Goal: Task Accomplishment & Management: Manage account settings

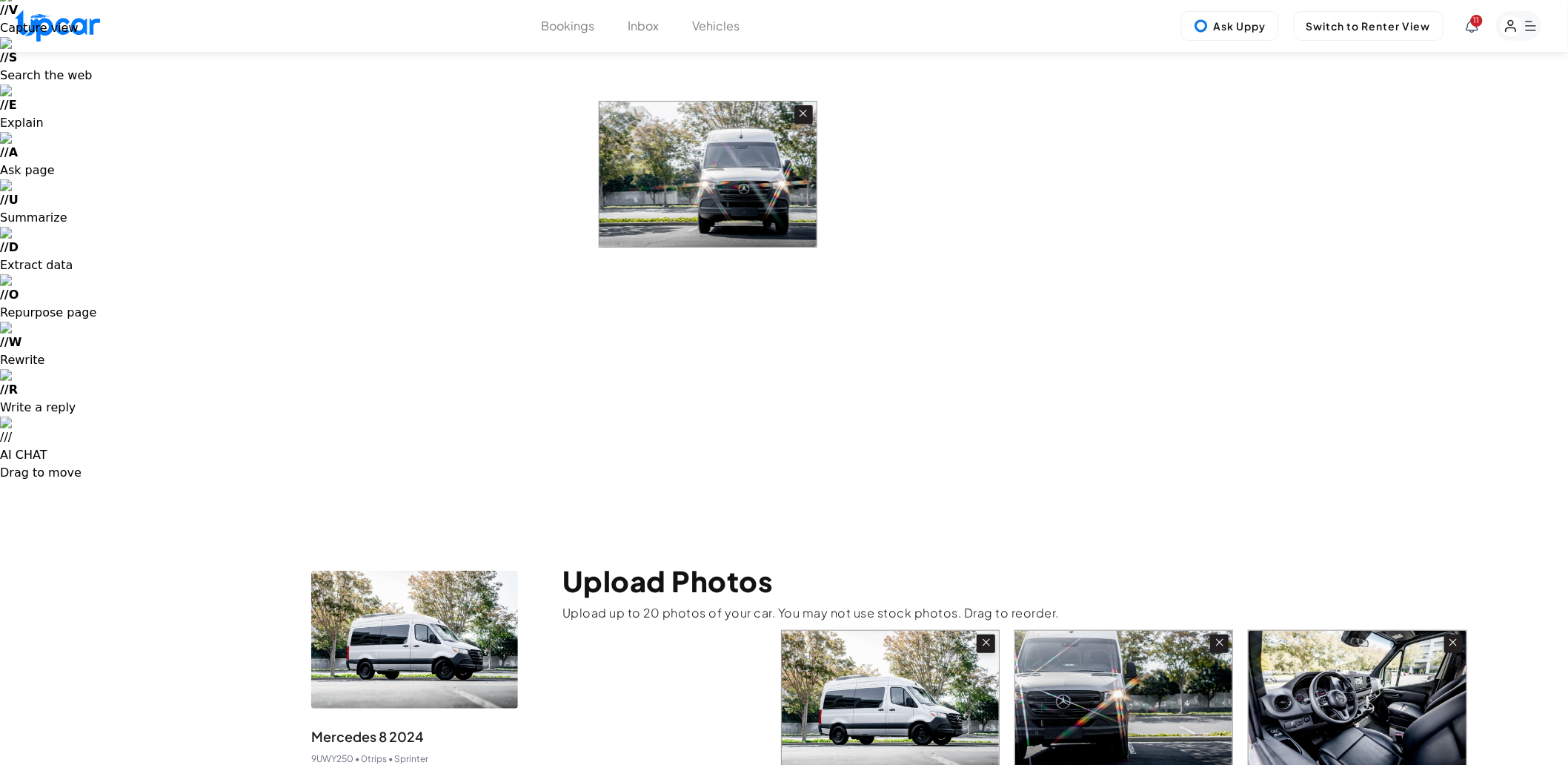
scroll to position [63, 0]
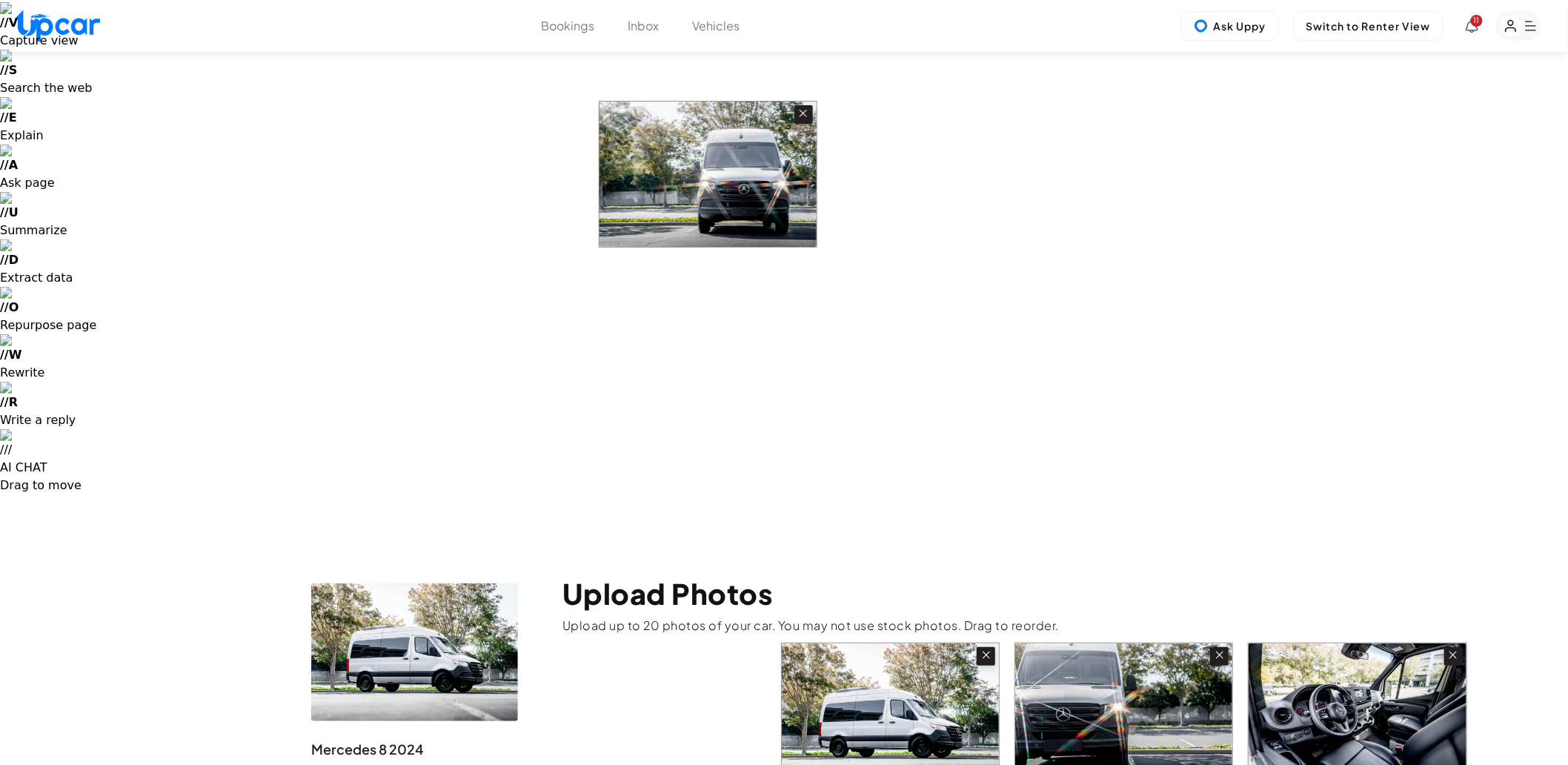
drag, startPoint x: 942, startPoint y: 294, endPoint x: 735, endPoint y: 163, distance: 245.0
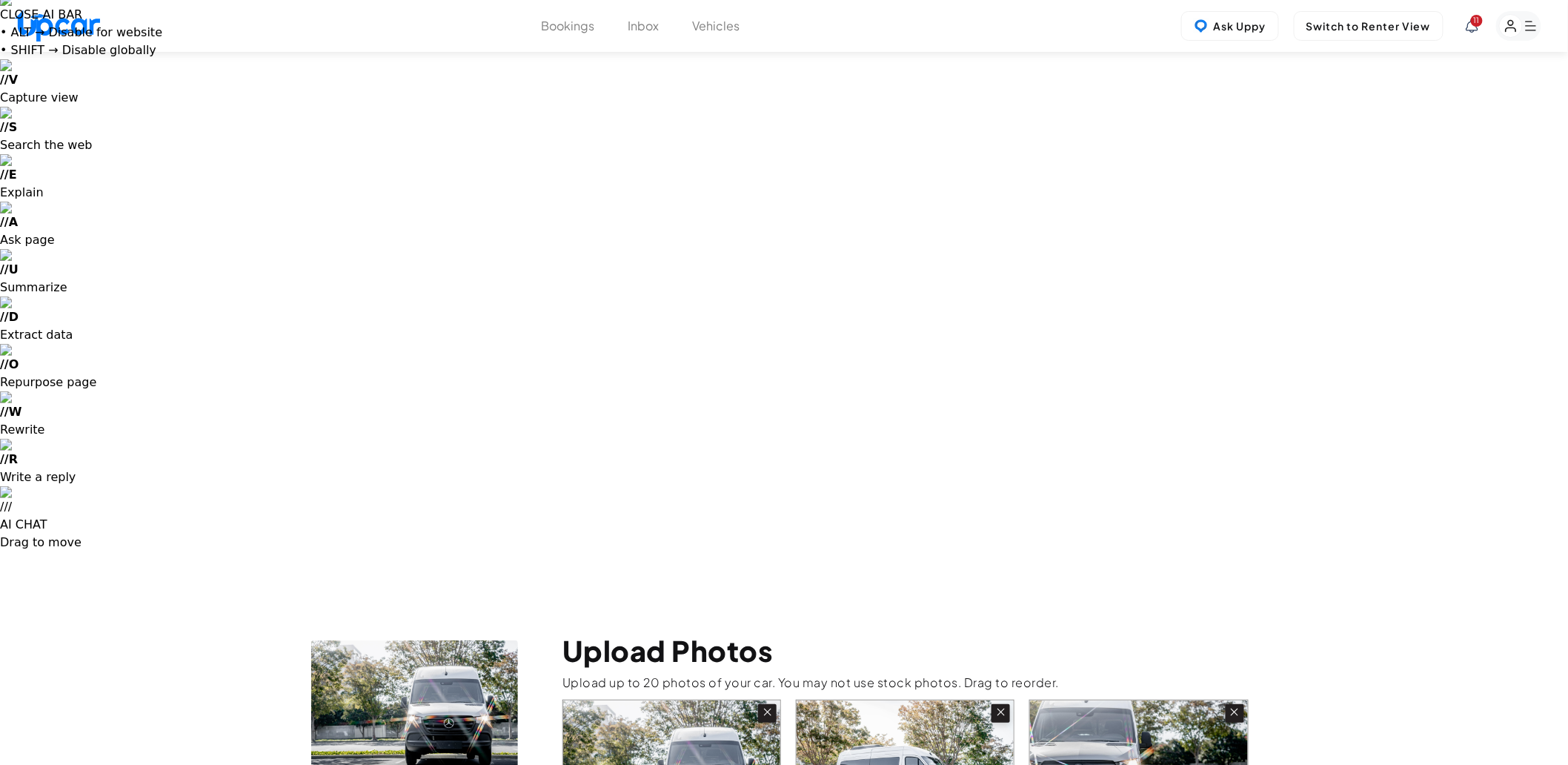
scroll to position [0, 0]
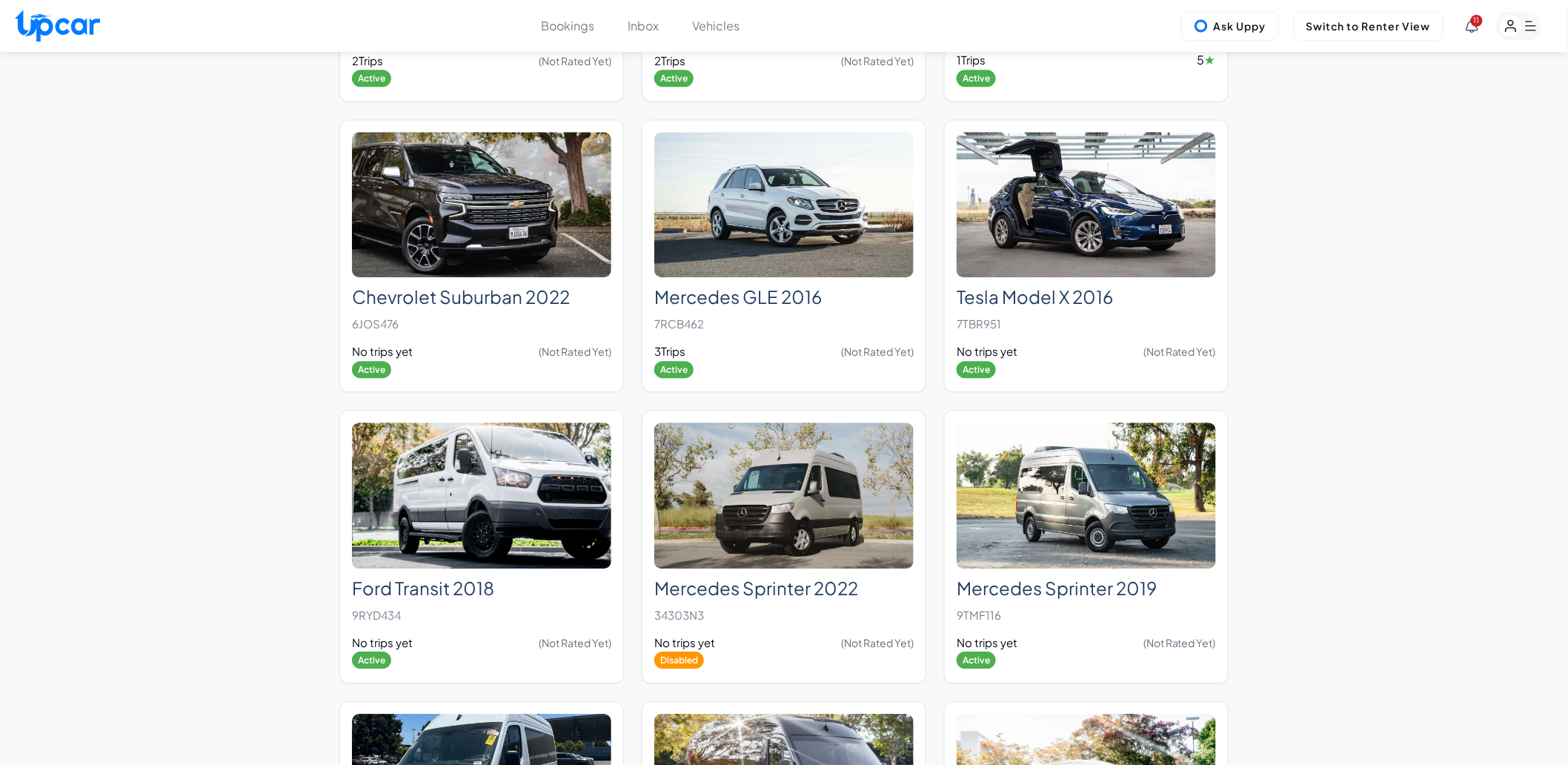
scroll to position [1564, 0]
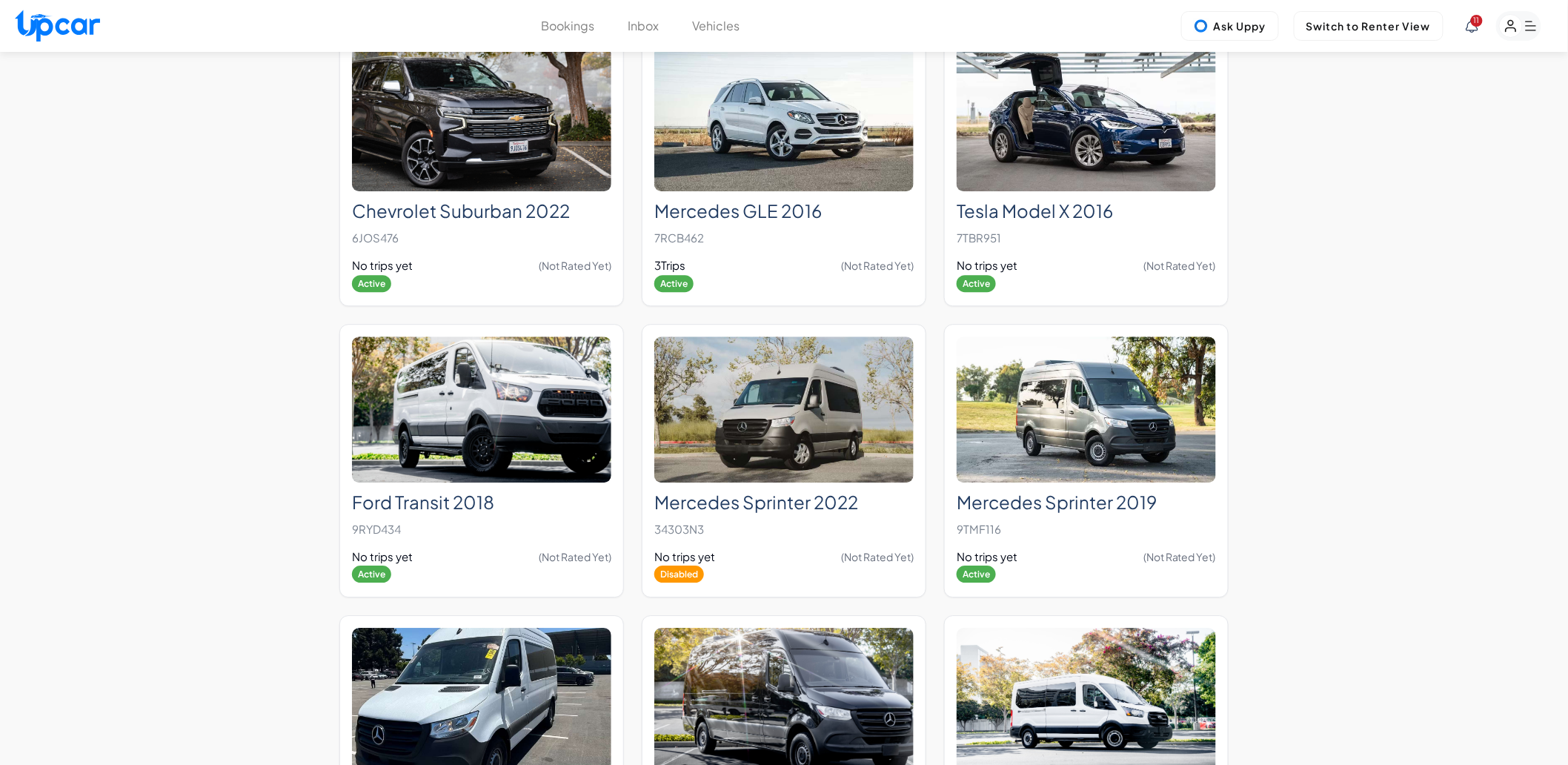
drag, startPoint x: 766, startPoint y: 523, endPoint x: 769, endPoint y: 554, distance: 31.1
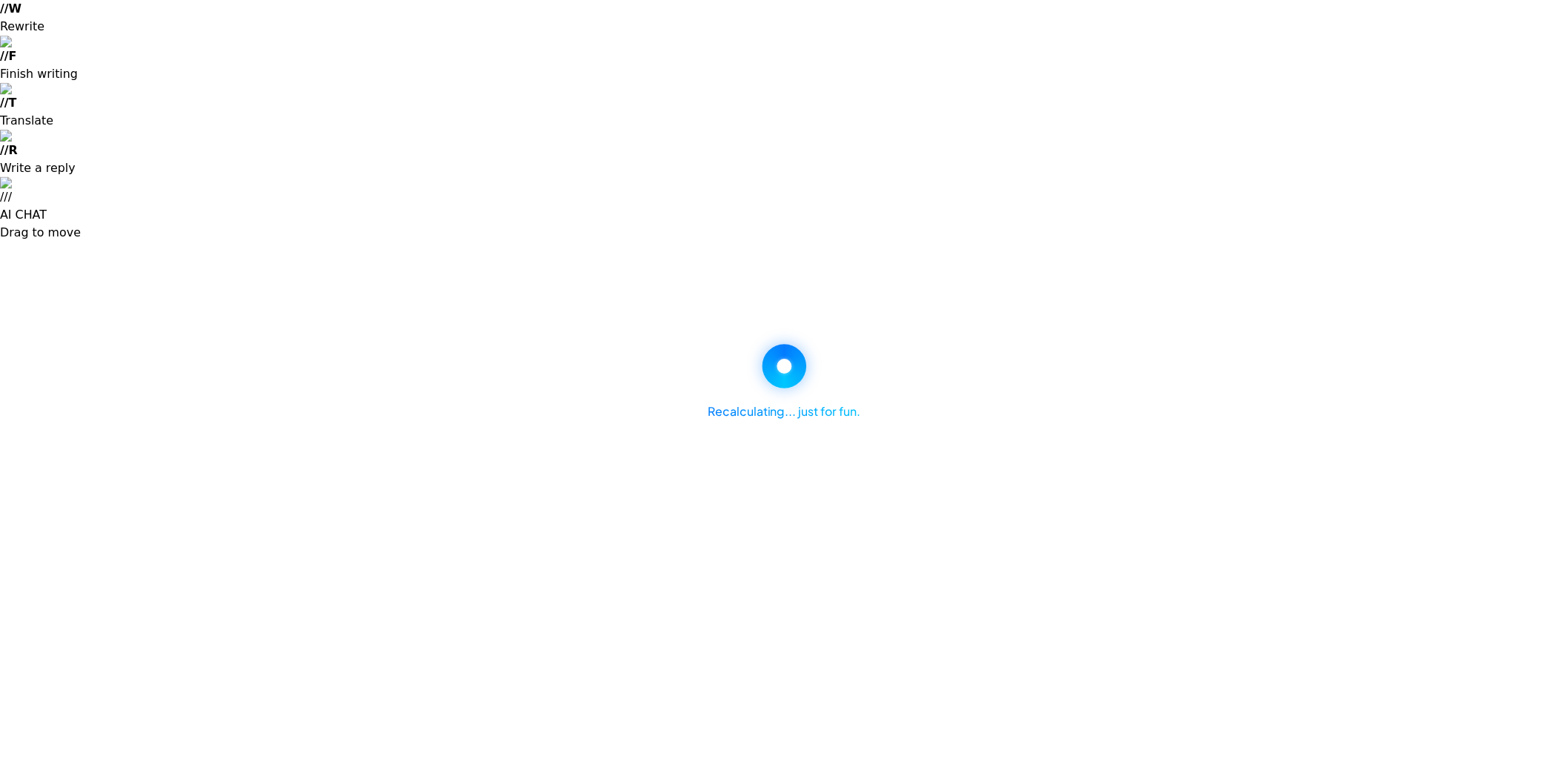
scroll to position [855, 0]
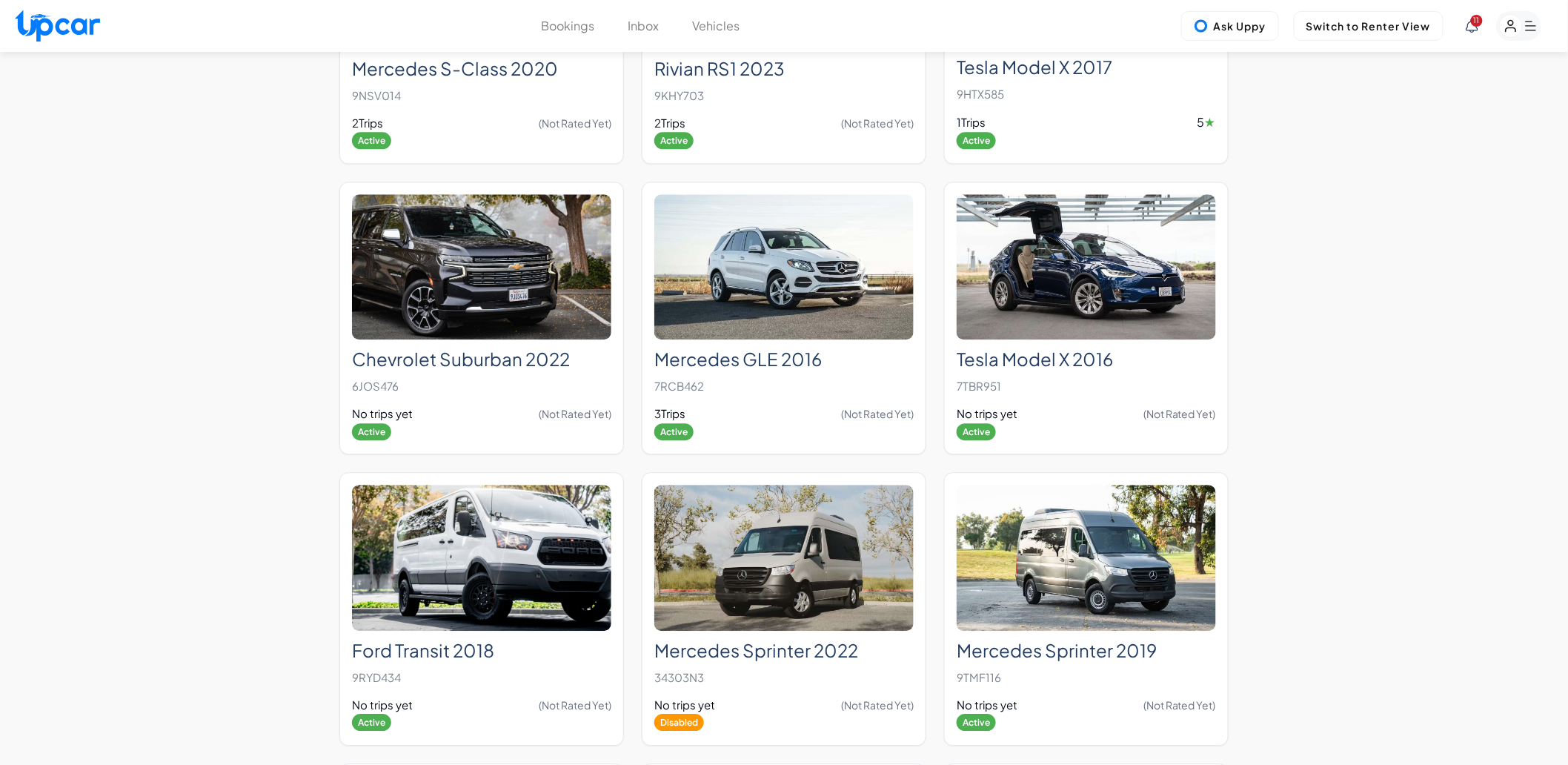
scroll to position [1387, 0]
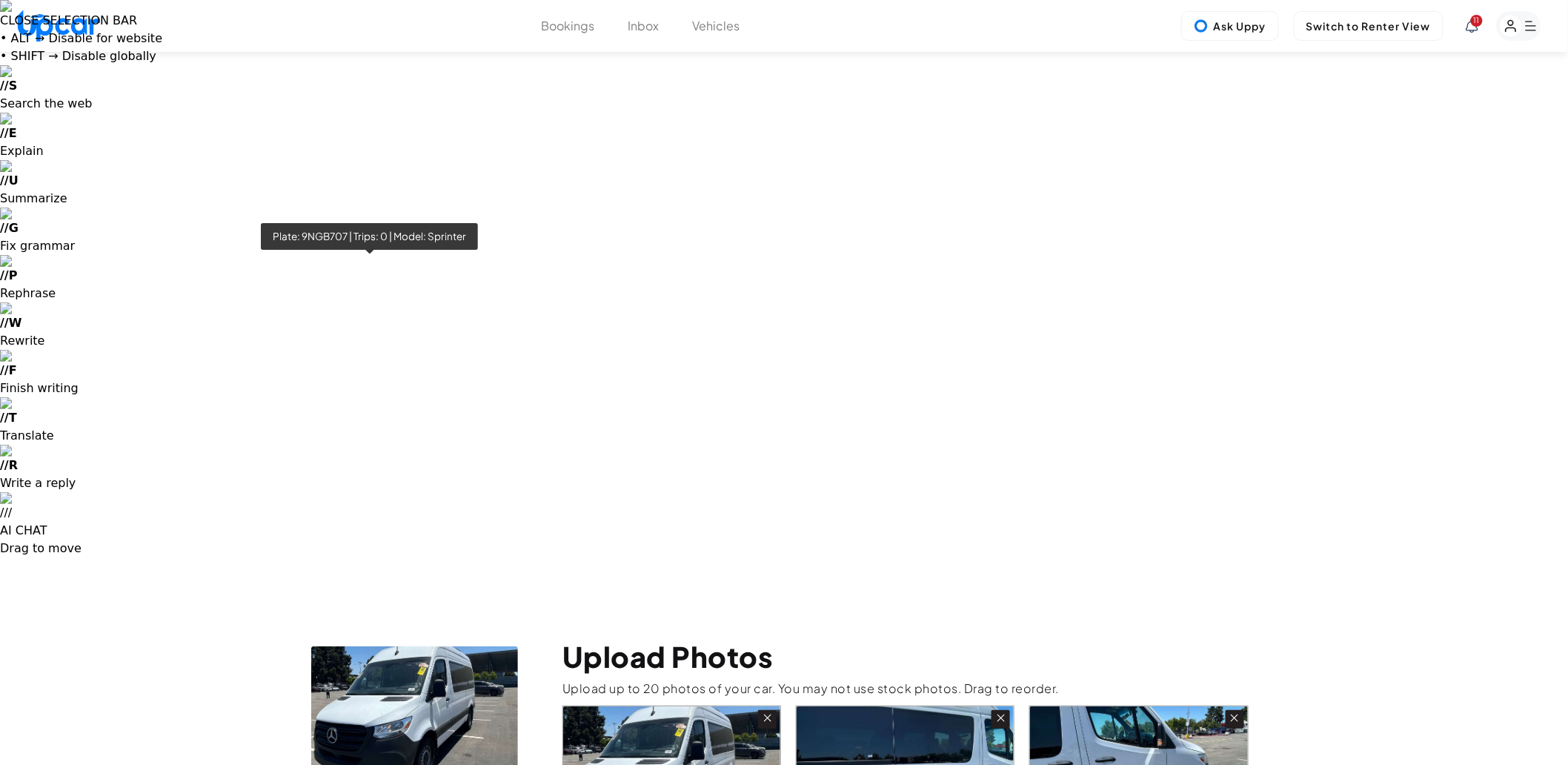
drag, startPoint x: 311, startPoint y: 261, endPoint x: 351, endPoint y: 261, distance: 40.0
copy span "9NGB707"
click at [765, 711] on icon at bounding box center [768, 718] width 14 height 14
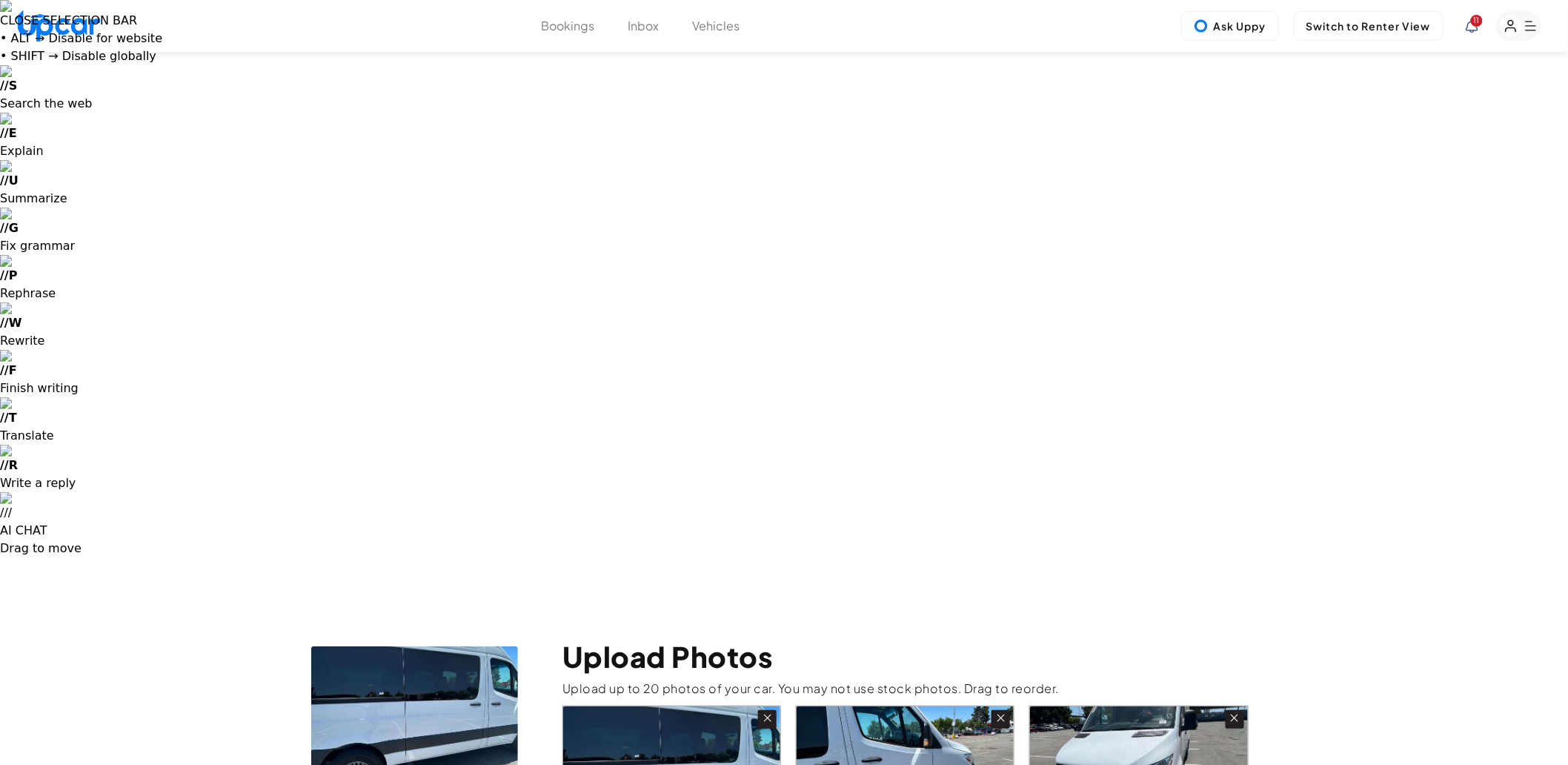
click at [765, 711] on icon at bounding box center [768, 718] width 14 height 14
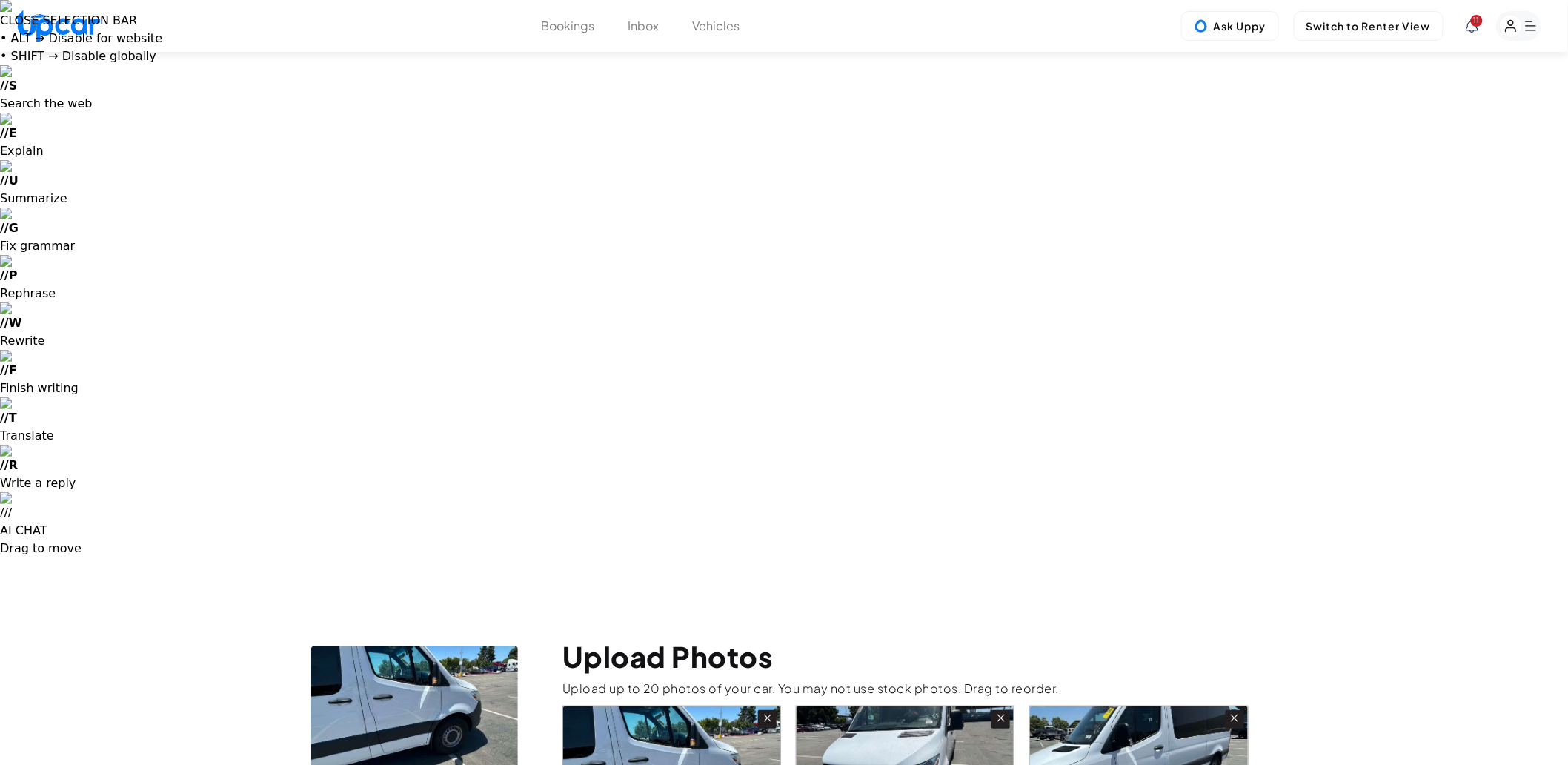
click at [765, 711] on icon at bounding box center [768, 718] width 14 height 14
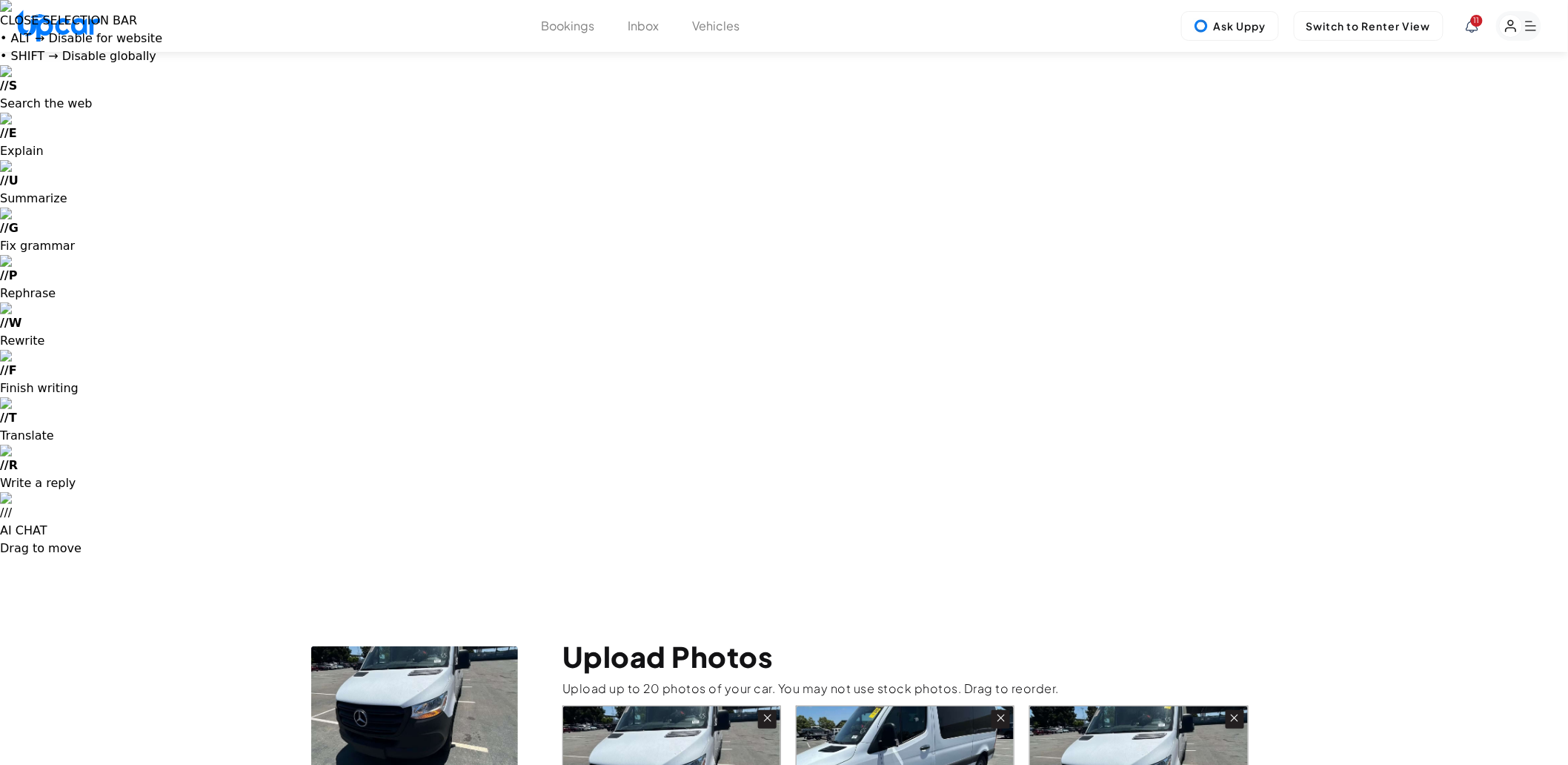
click at [765, 711] on icon at bounding box center [768, 718] width 14 height 14
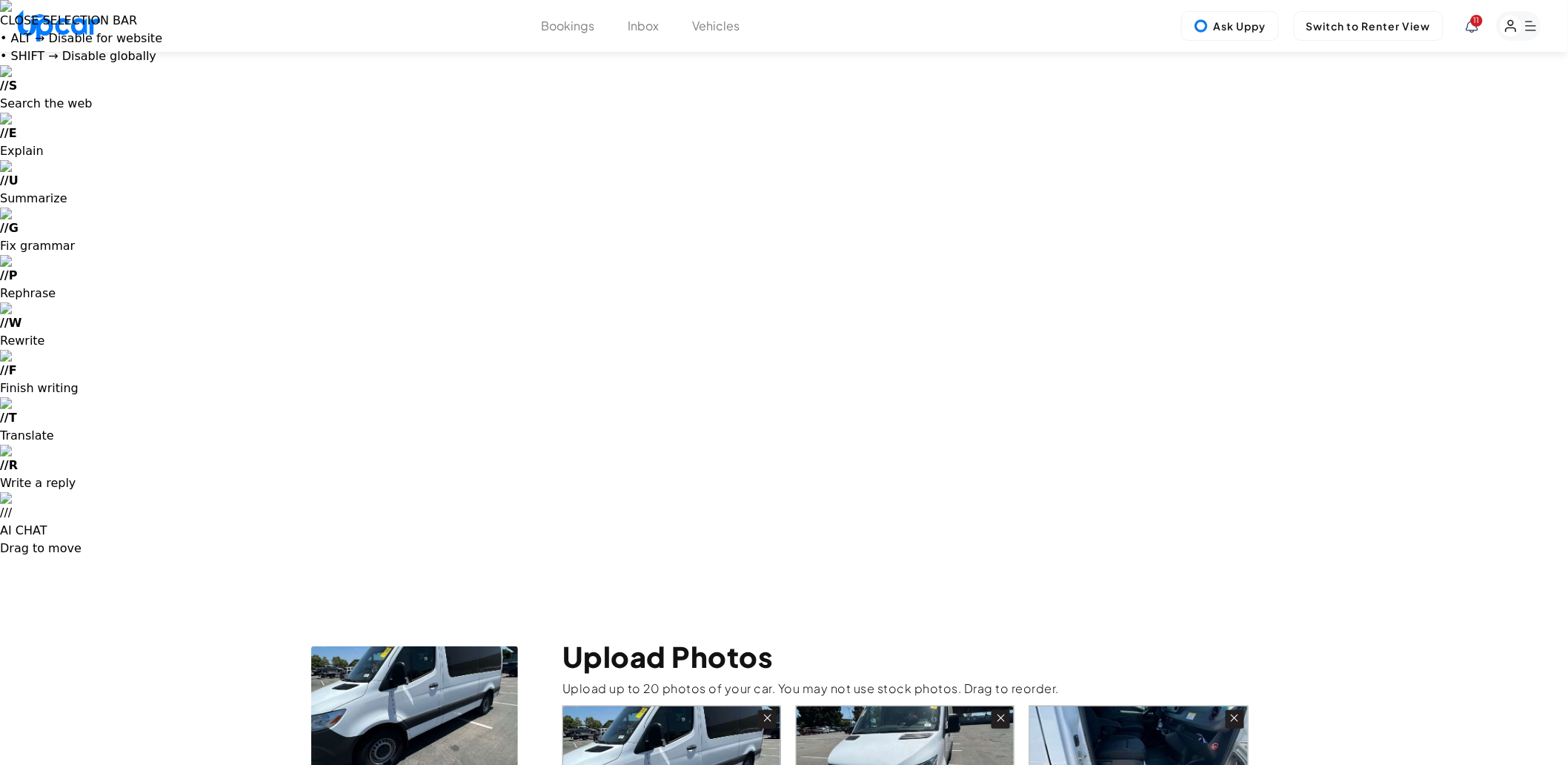
click at [765, 711] on icon at bounding box center [768, 718] width 14 height 14
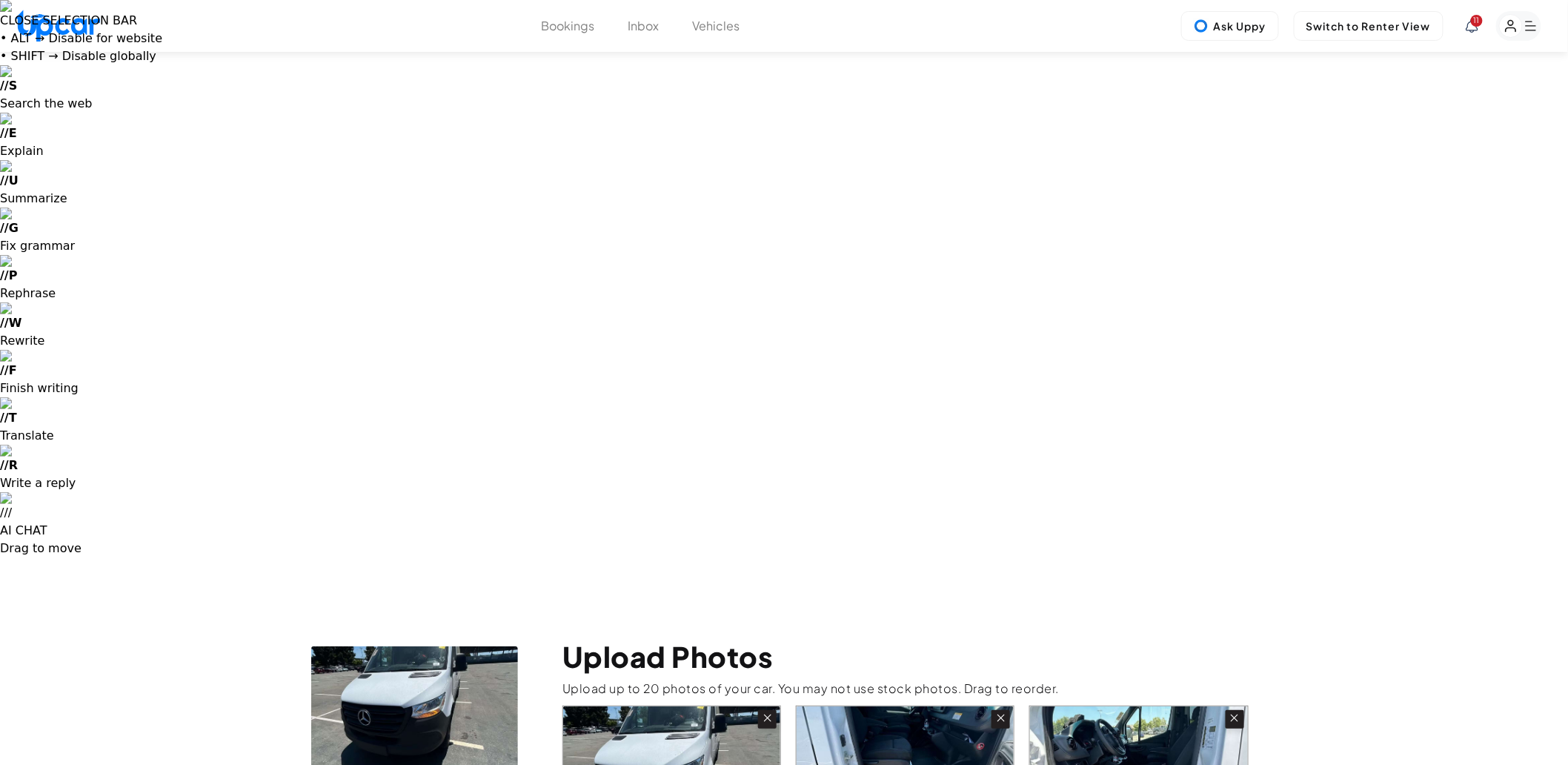
click at [765, 711] on icon at bounding box center [768, 718] width 14 height 14
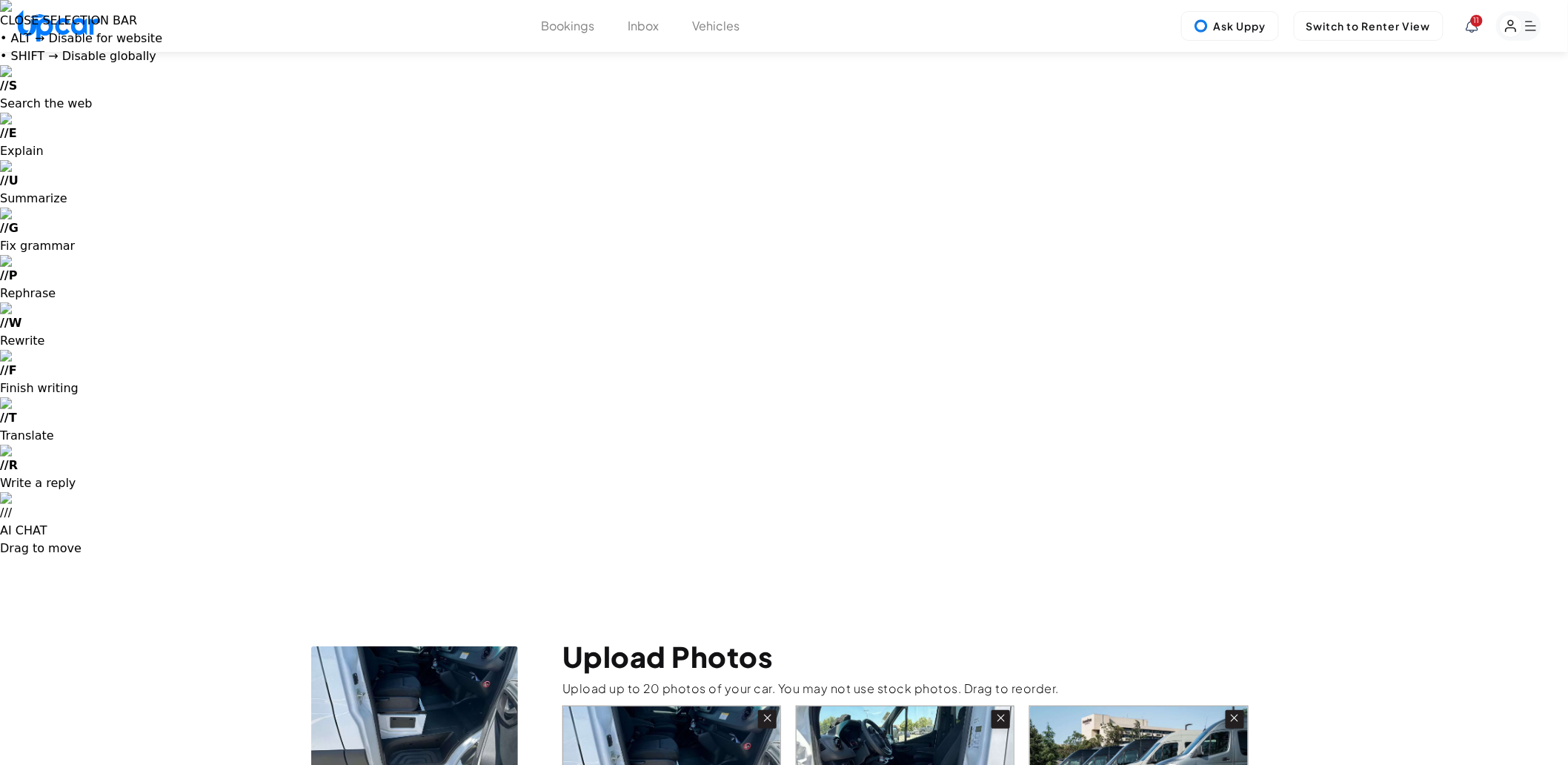
click at [765, 711] on icon at bounding box center [768, 718] width 14 height 14
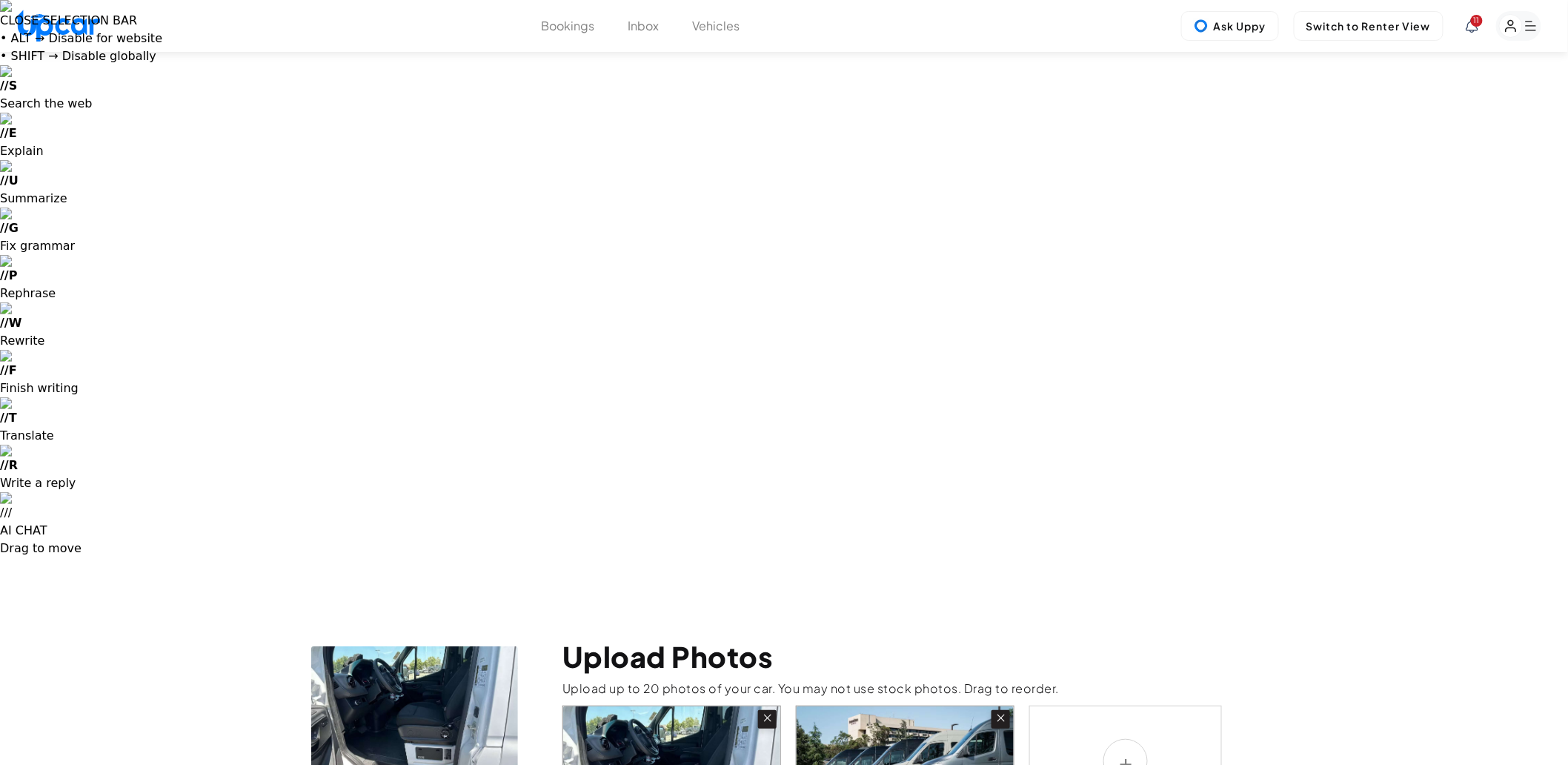
click at [765, 711] on icon at bounding box center [768, 718] width 14 height 14
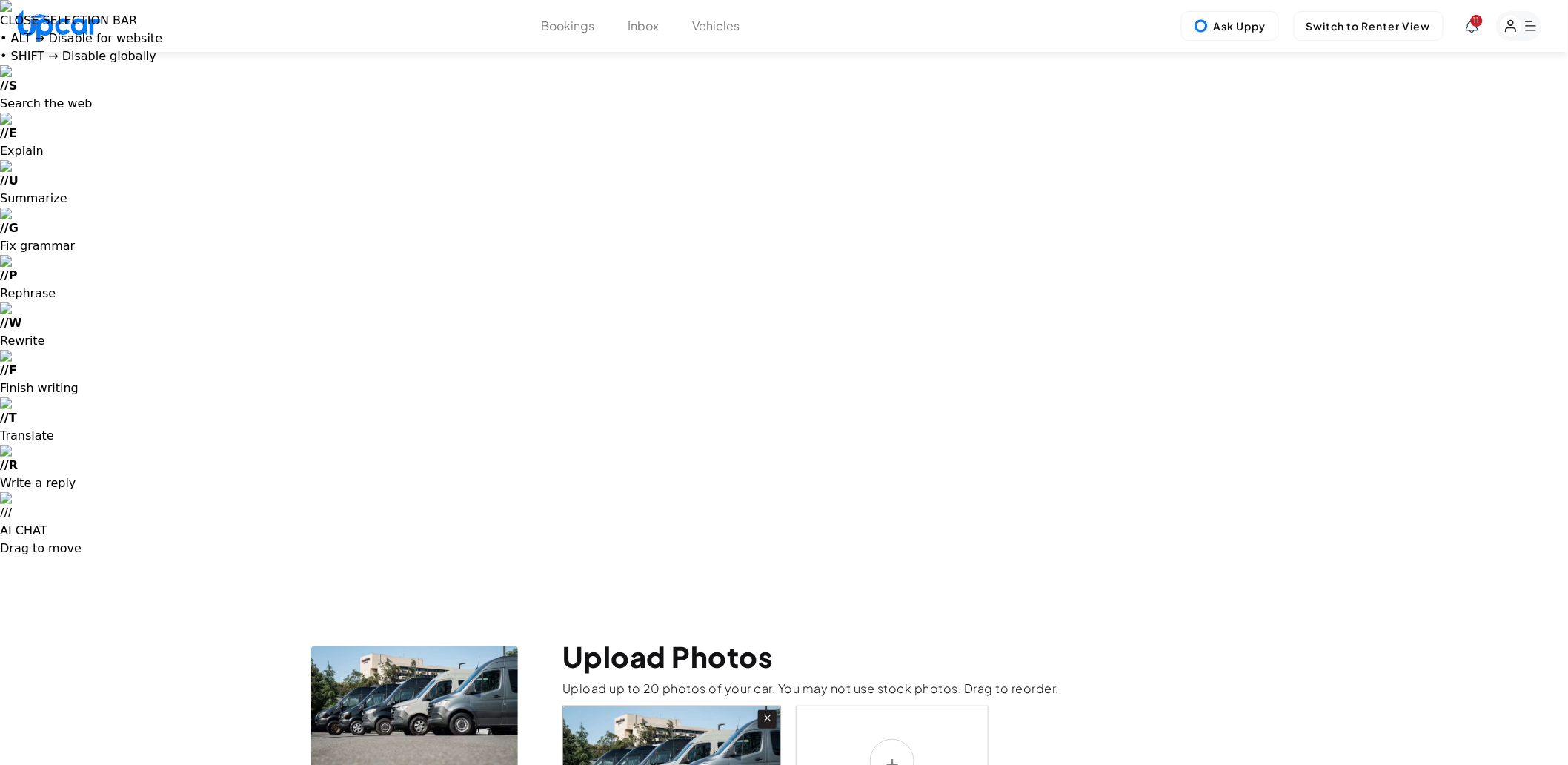
click at [765, 711] on icon at bounding box center [768, 718] width 14 height 14
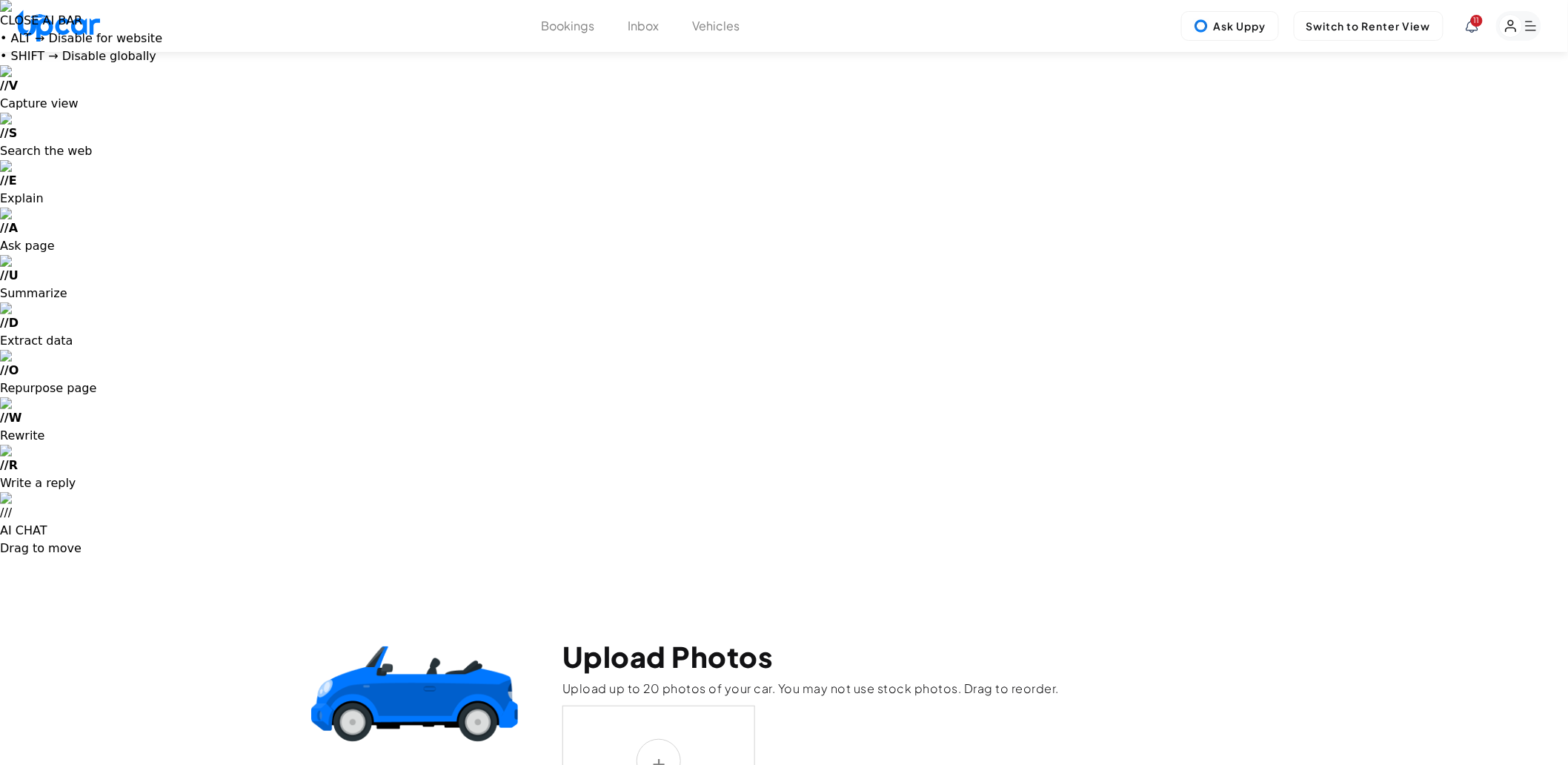
click at [669, 705] on label at bounding box center [658, 760] width 193 height 111
click at [0, 0] on input "file" at bounding box center [0, 0] width 0 height 0
click at [661, 705] on label at bounding box center [658, 760] width 193 height 111
click at [0, 0] on input "file" at bounding box center [0, 0] width 0 height 0
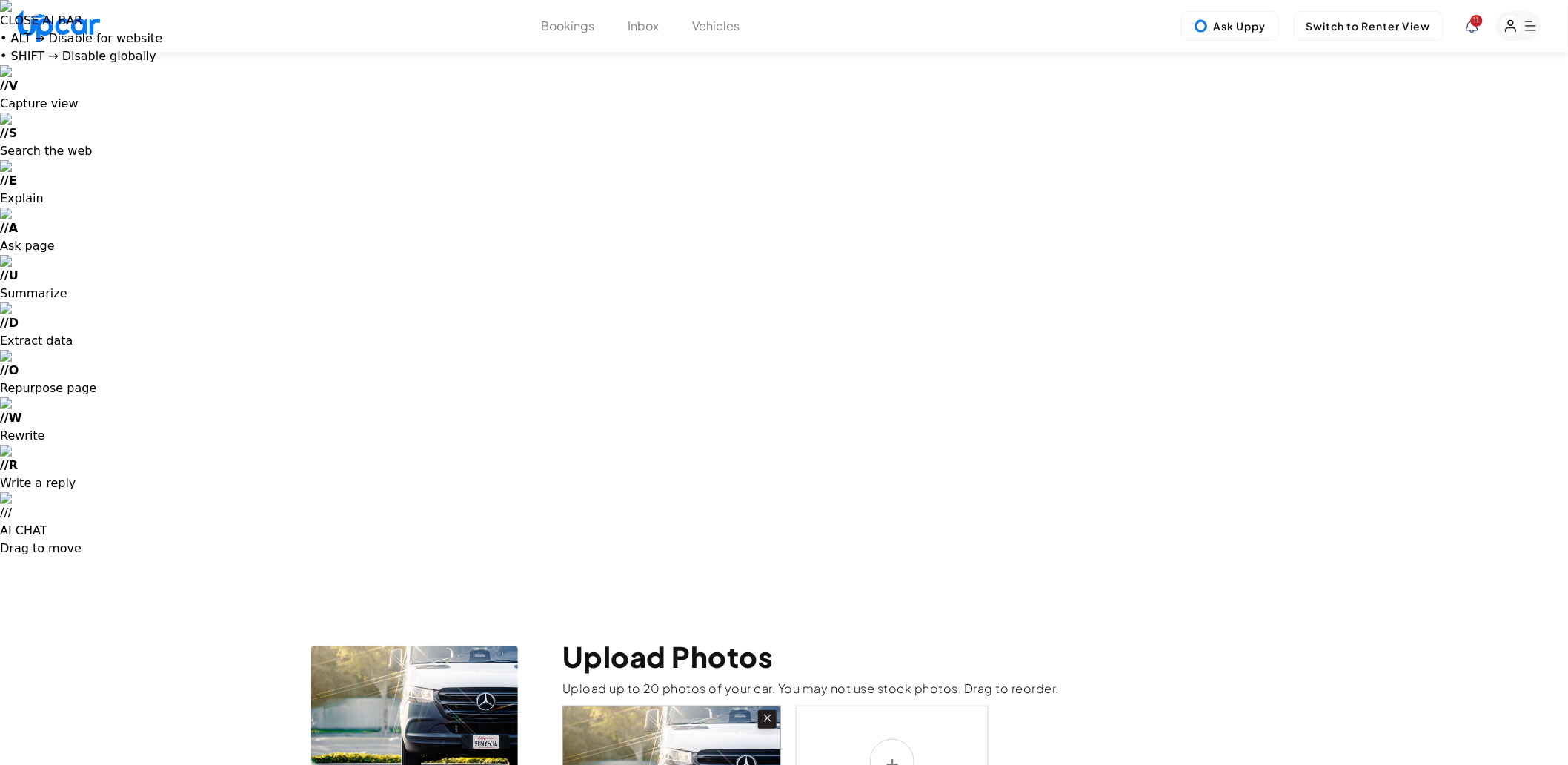
click at [888, 705] on label at bounding box center [892, 760] width 193 height 111
click at [0, 0] on input "file" at bounding box center [0, 0] width 0 height 0
click at [902, 705] on label at bounding box center [892, 760] width 193 height 111
click at [0, 0] on input "file" at bounding box center [0, 0] width 0 height 0
click at [1123, 705] on label at bounding box center [1126, 760] width 193 height 111
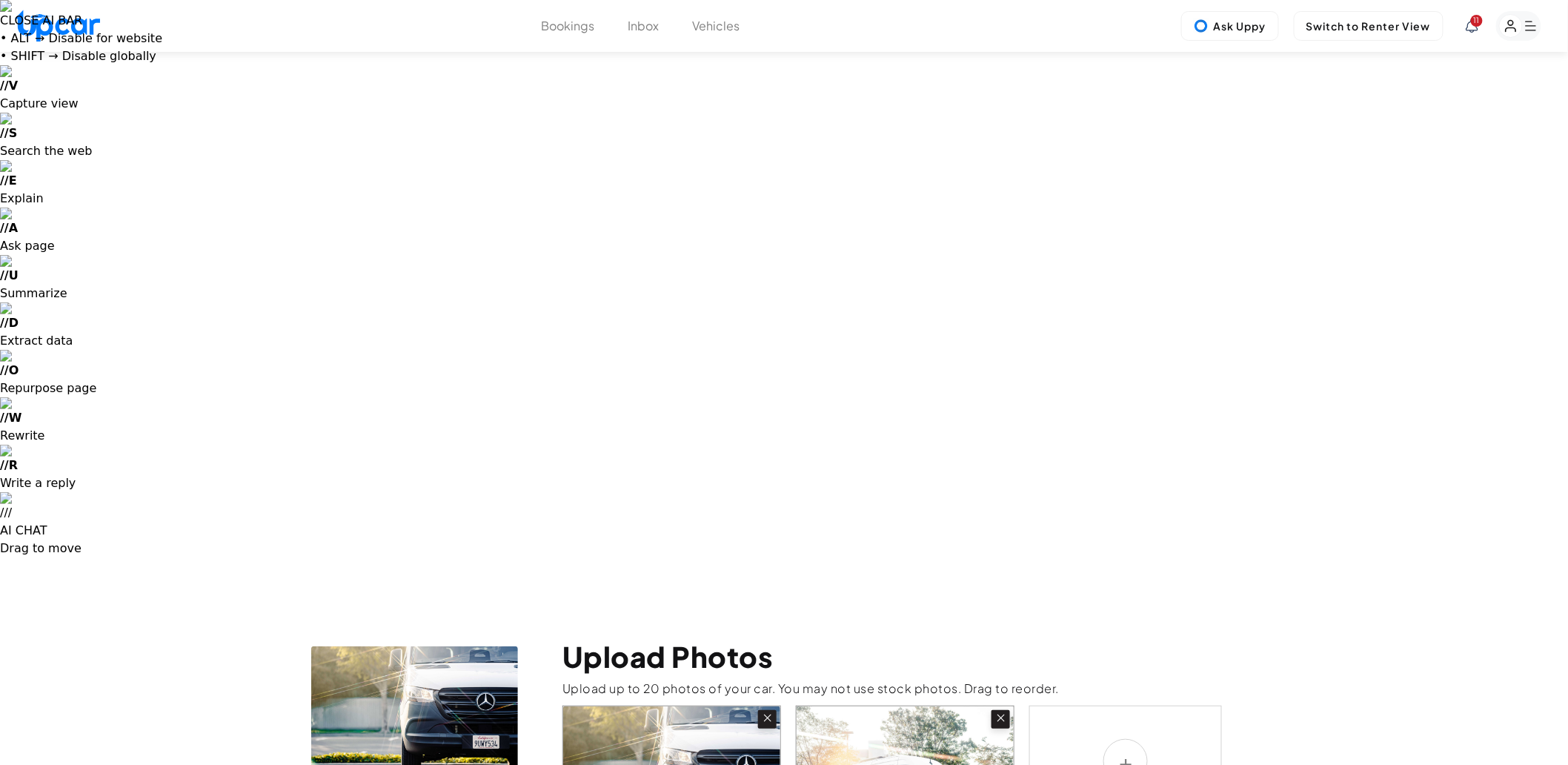
click at [0, 0] on input "file" at bounding box center [0, 0] width 0 height 0
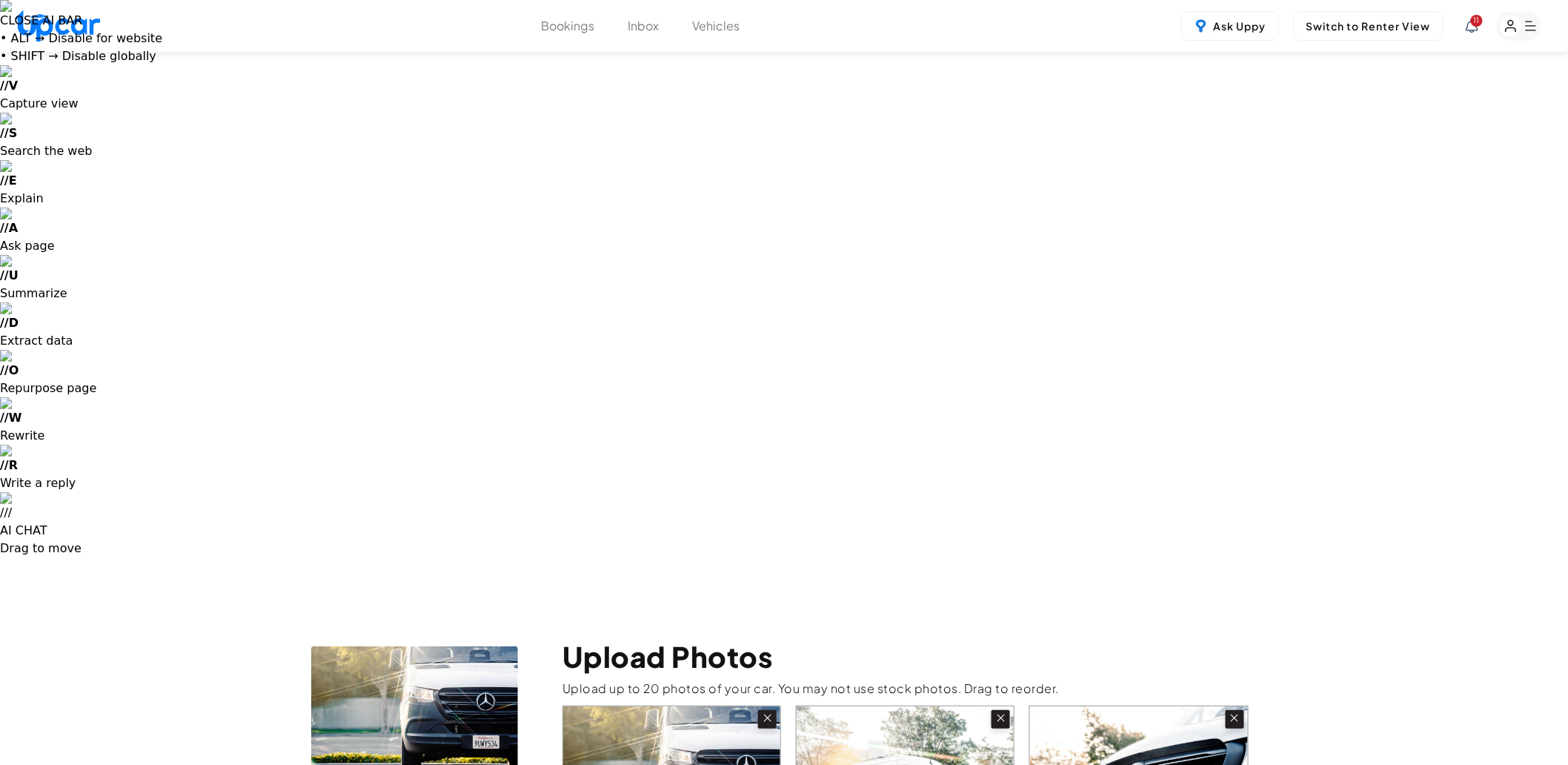
click at [0, 0] on input "file" at bounding box center [0, 0] width 0 height 0
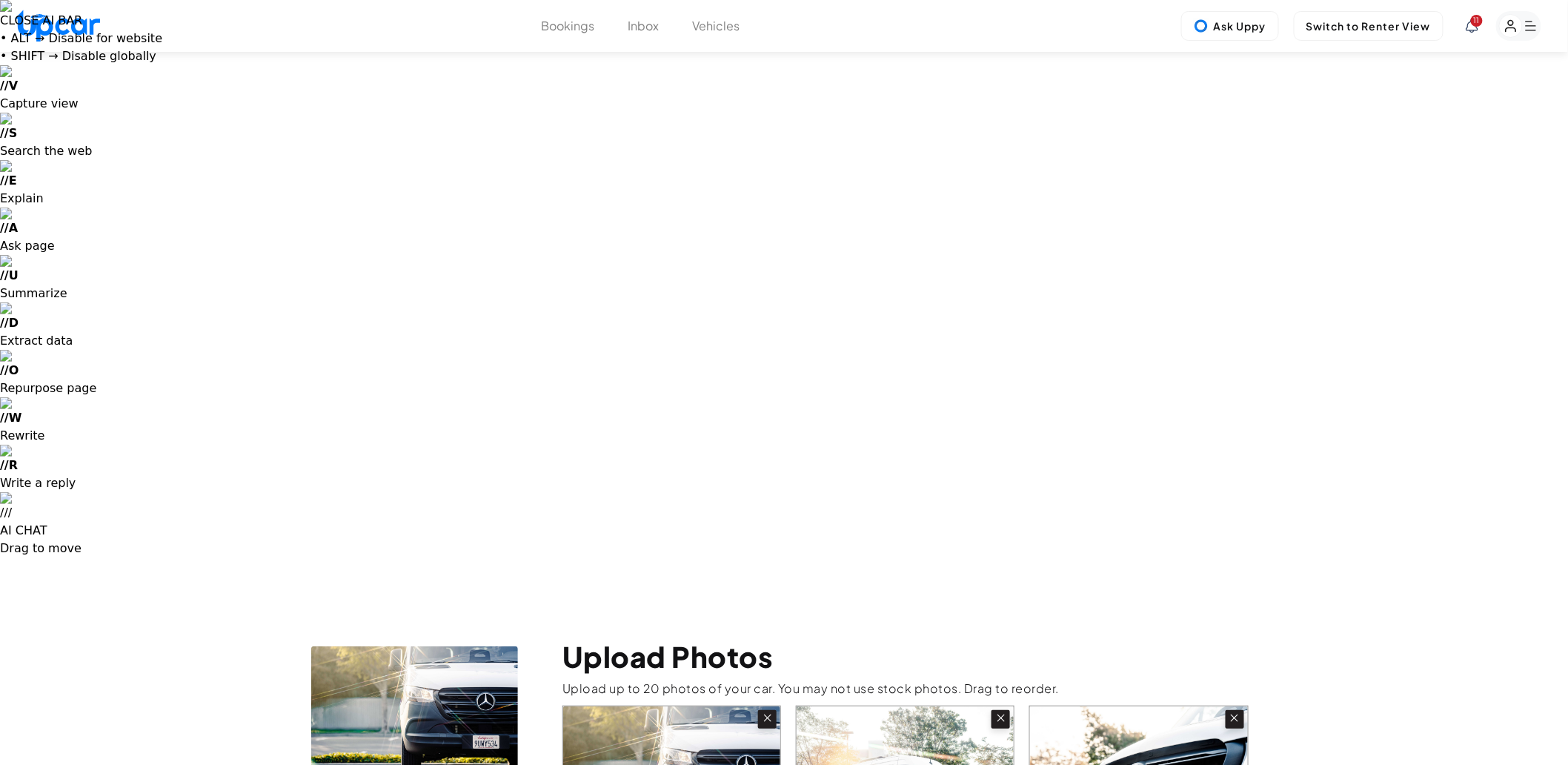
click at [0, 0] on input "file" at bounding box center [0, 0] width 0 height 0
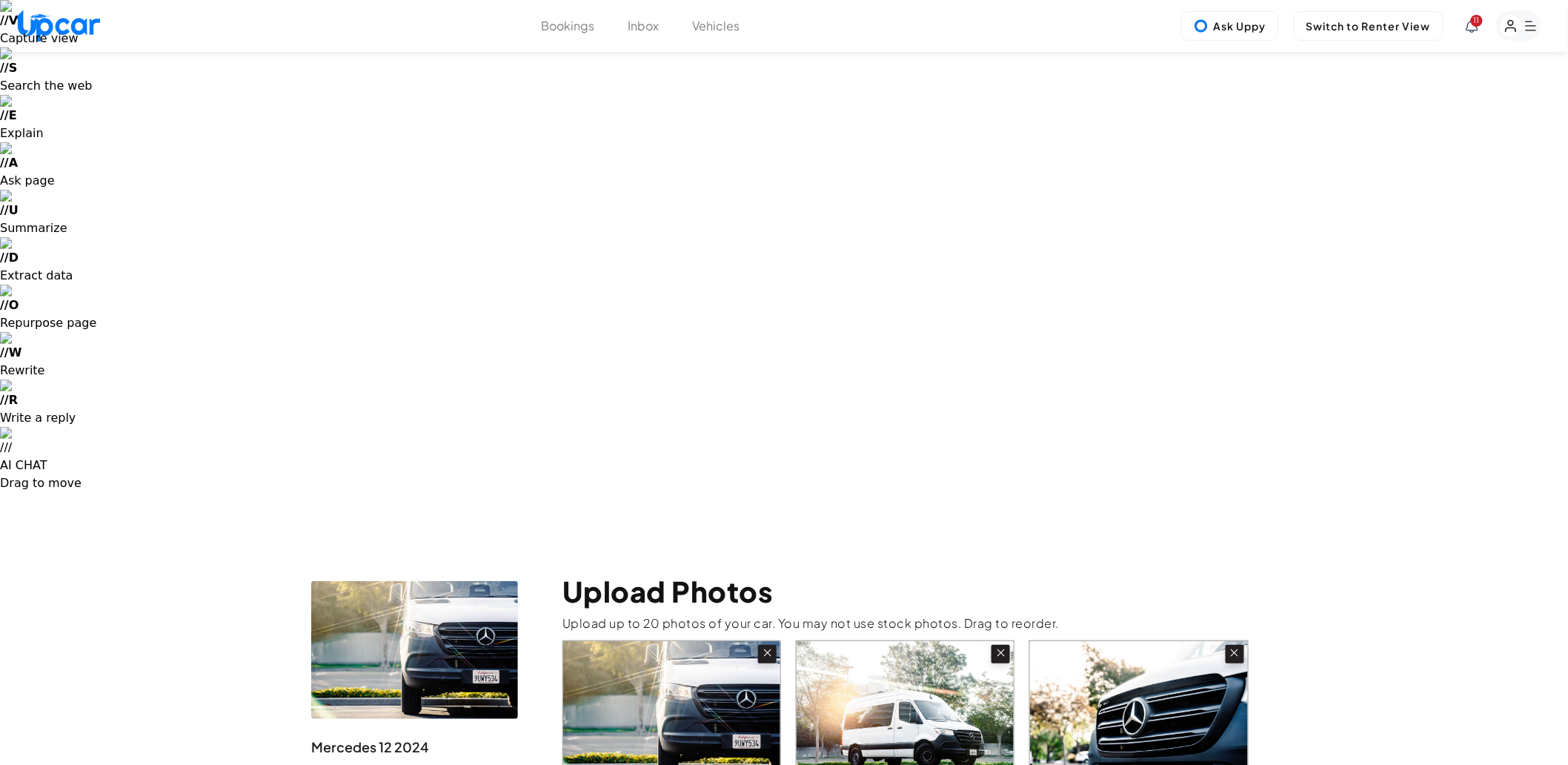
scroll to position [165, 0]
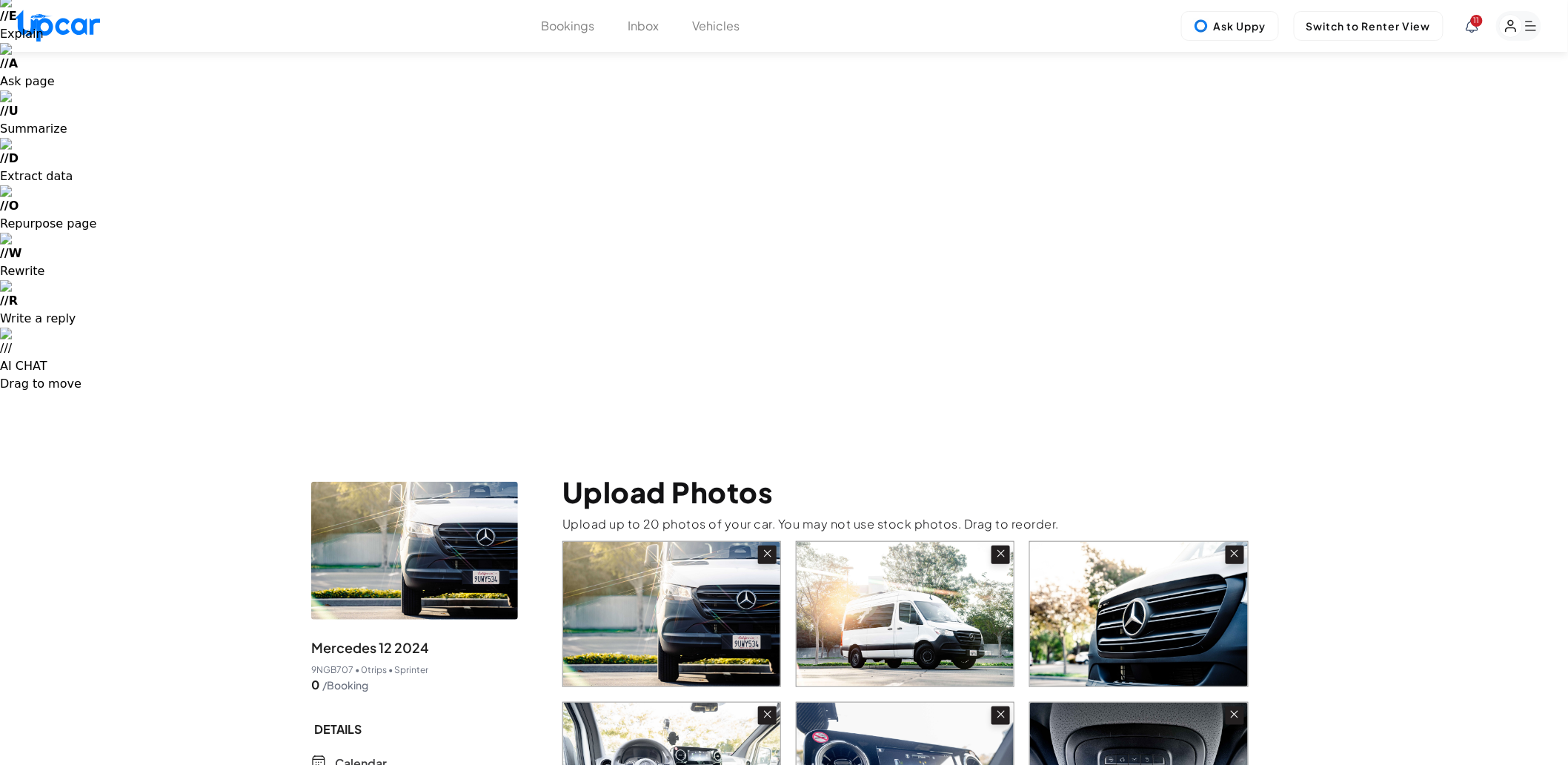
click at [0, 0] on input "file" at bounding box center [0, 0] width 0 height 0
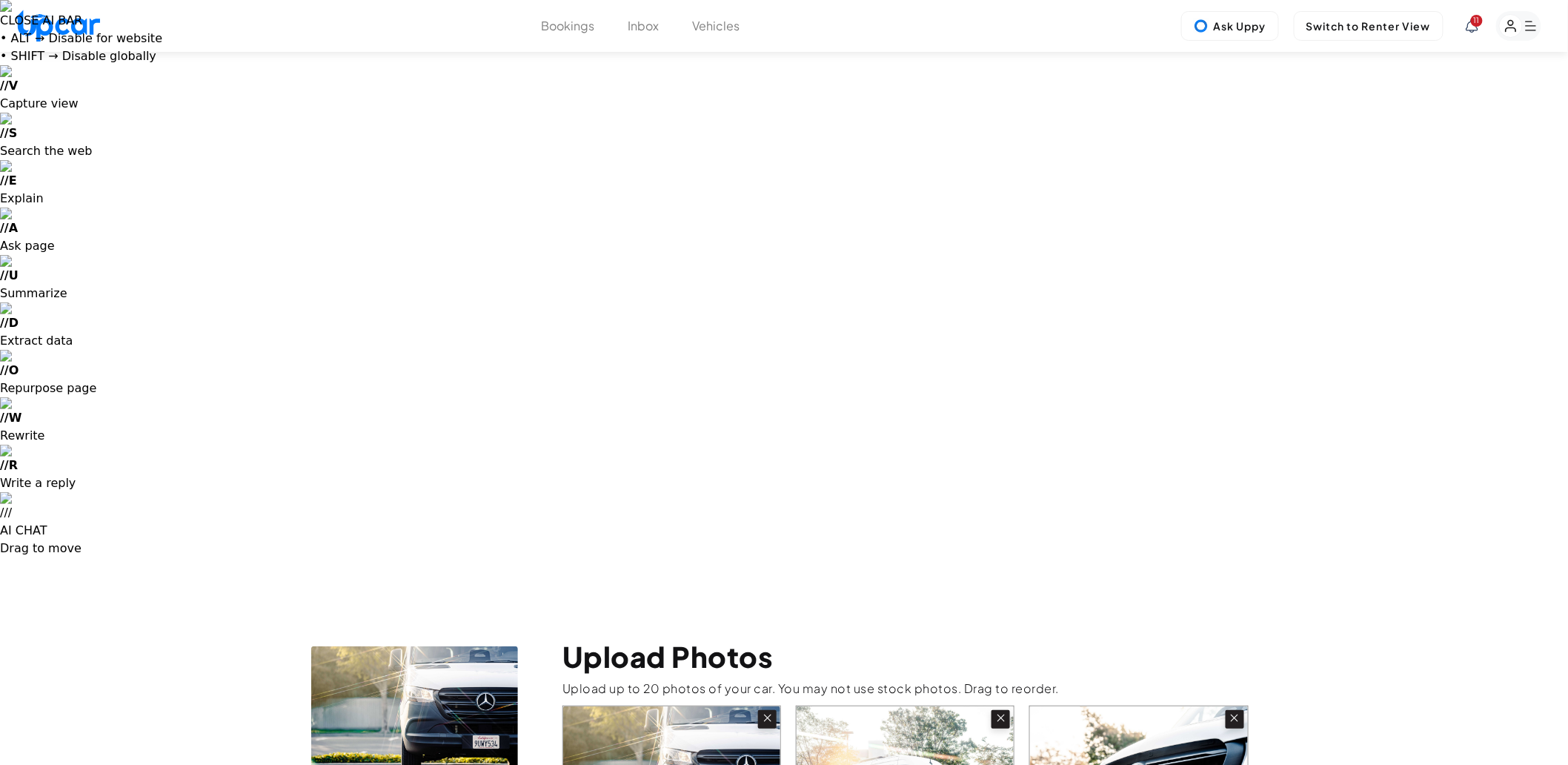
click at [699, 20] on button "Vehicles" at bounding box center [717, 25] width 47 height 18
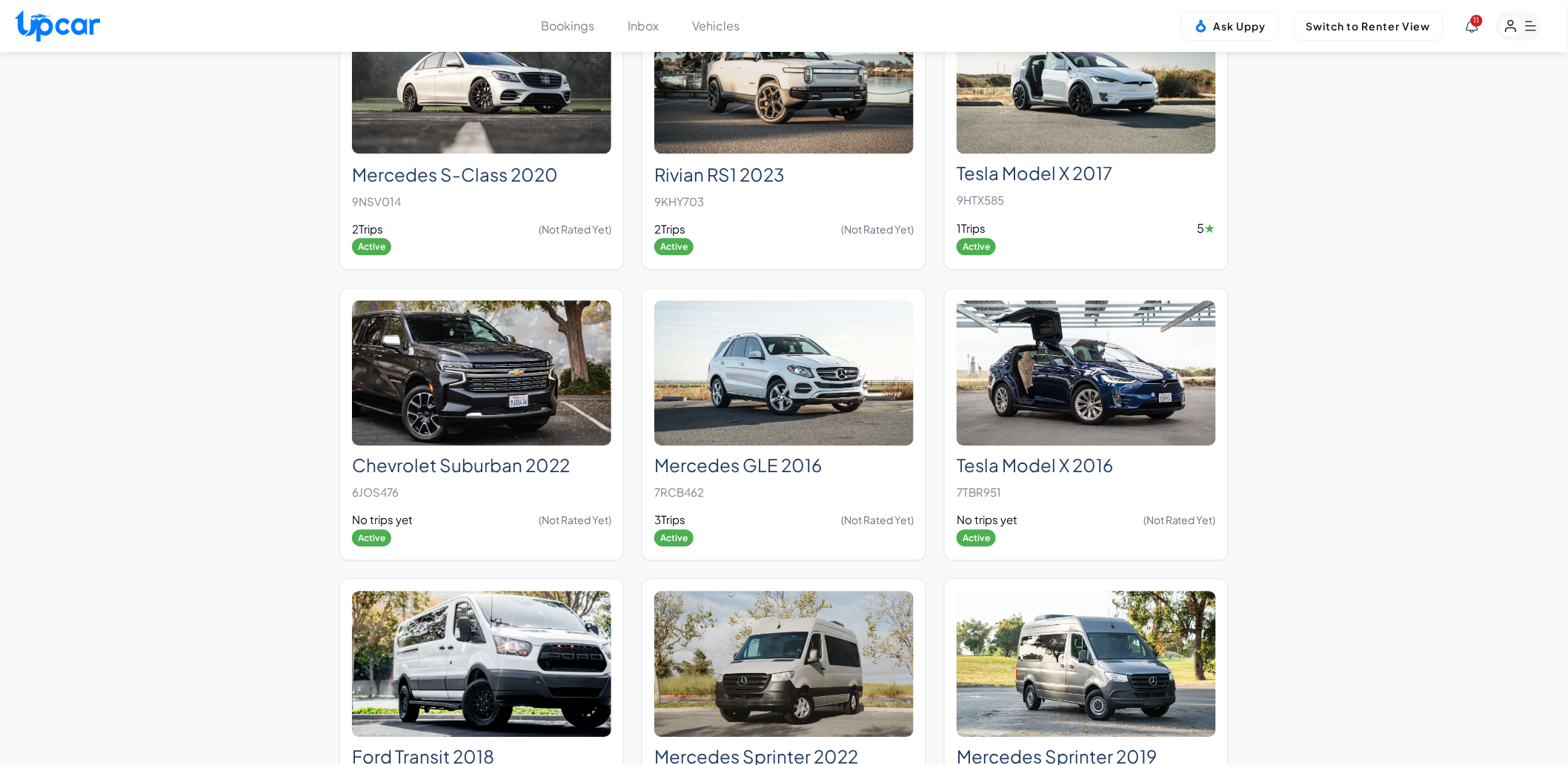
scroll to position [1317, 0]
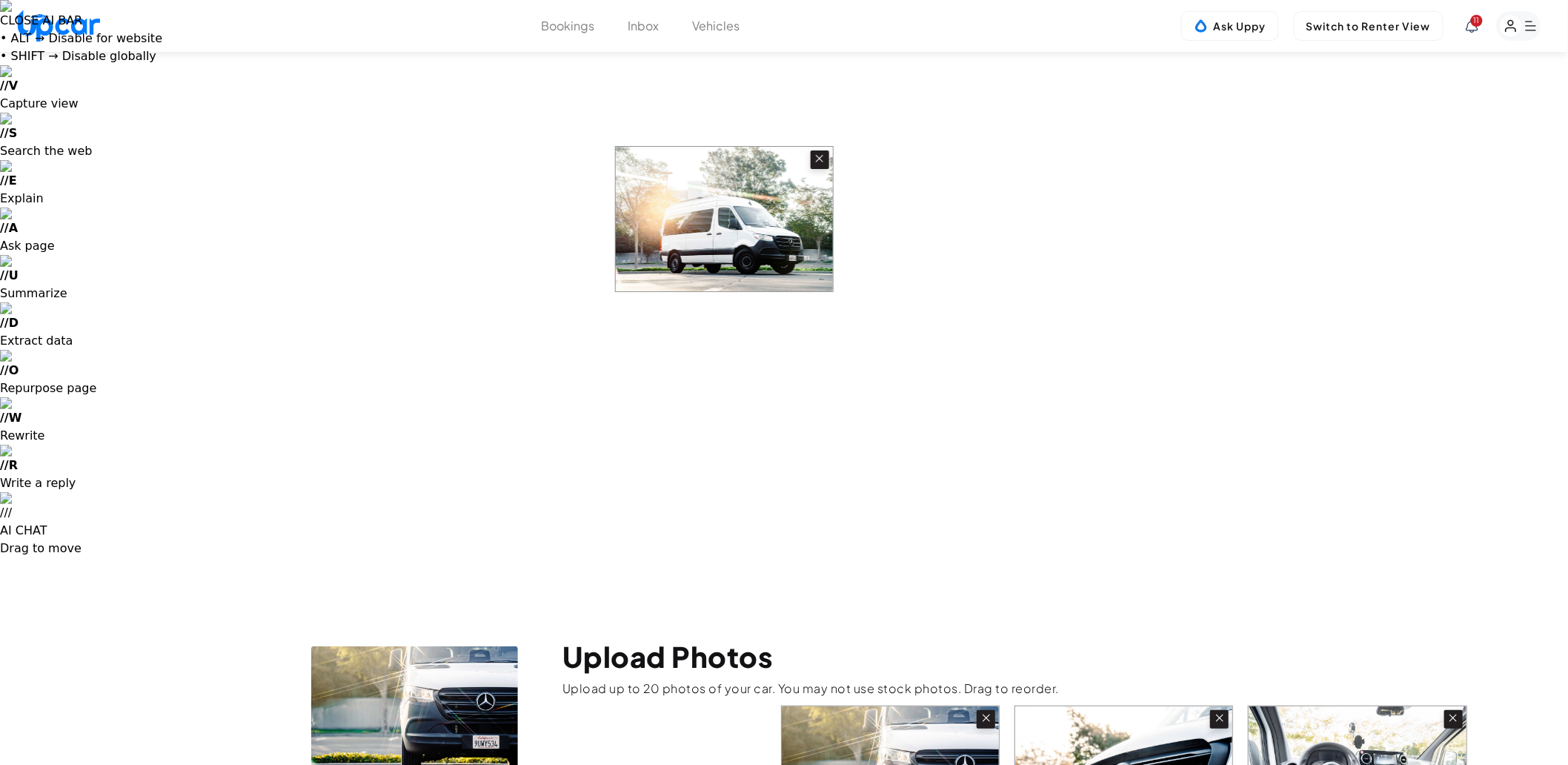
drag, startPoint x: 917, startPoint y: 234, endPoint x: 730, endPoint y: 232, distance: 187.0
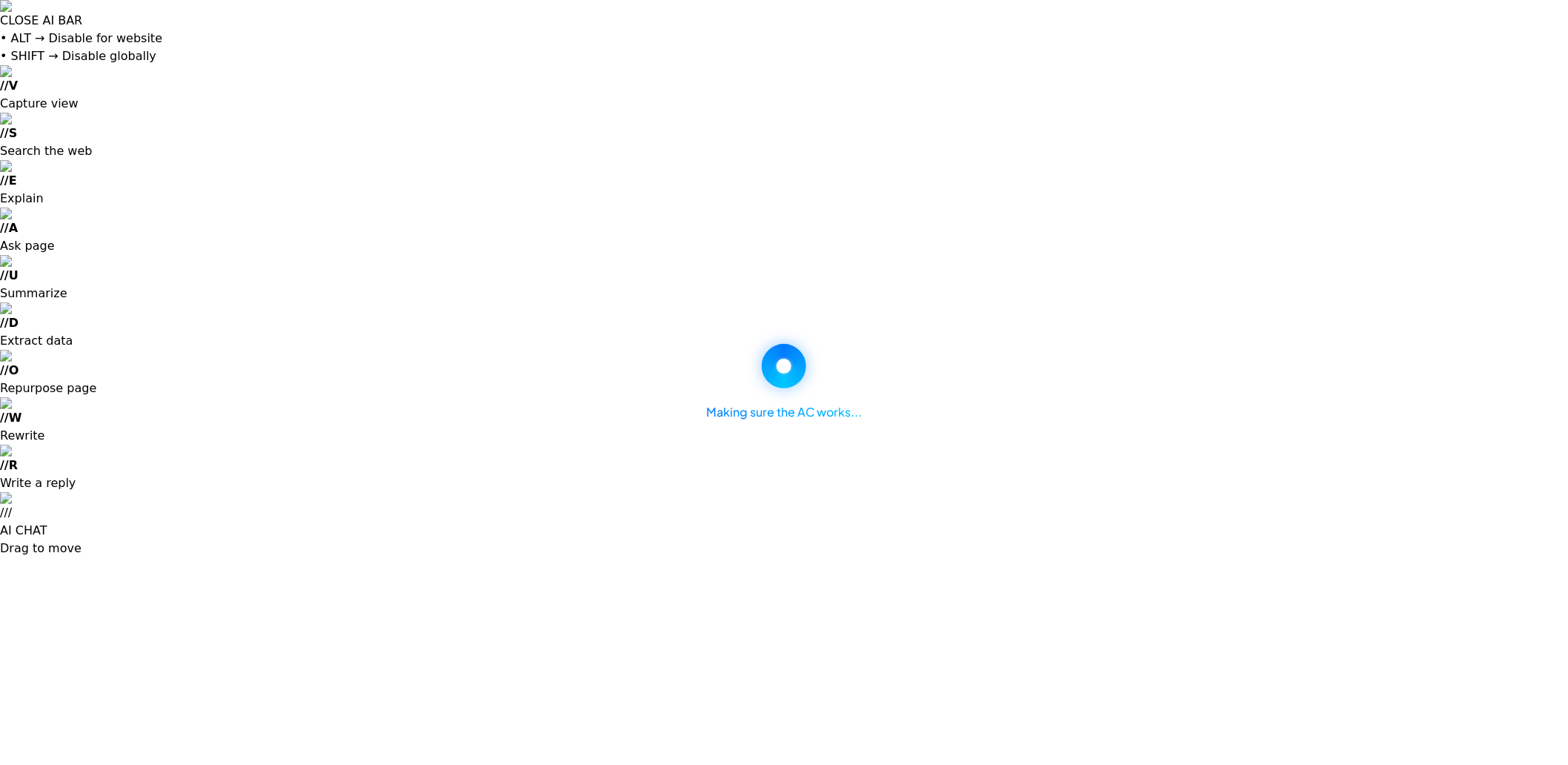
select select "*"
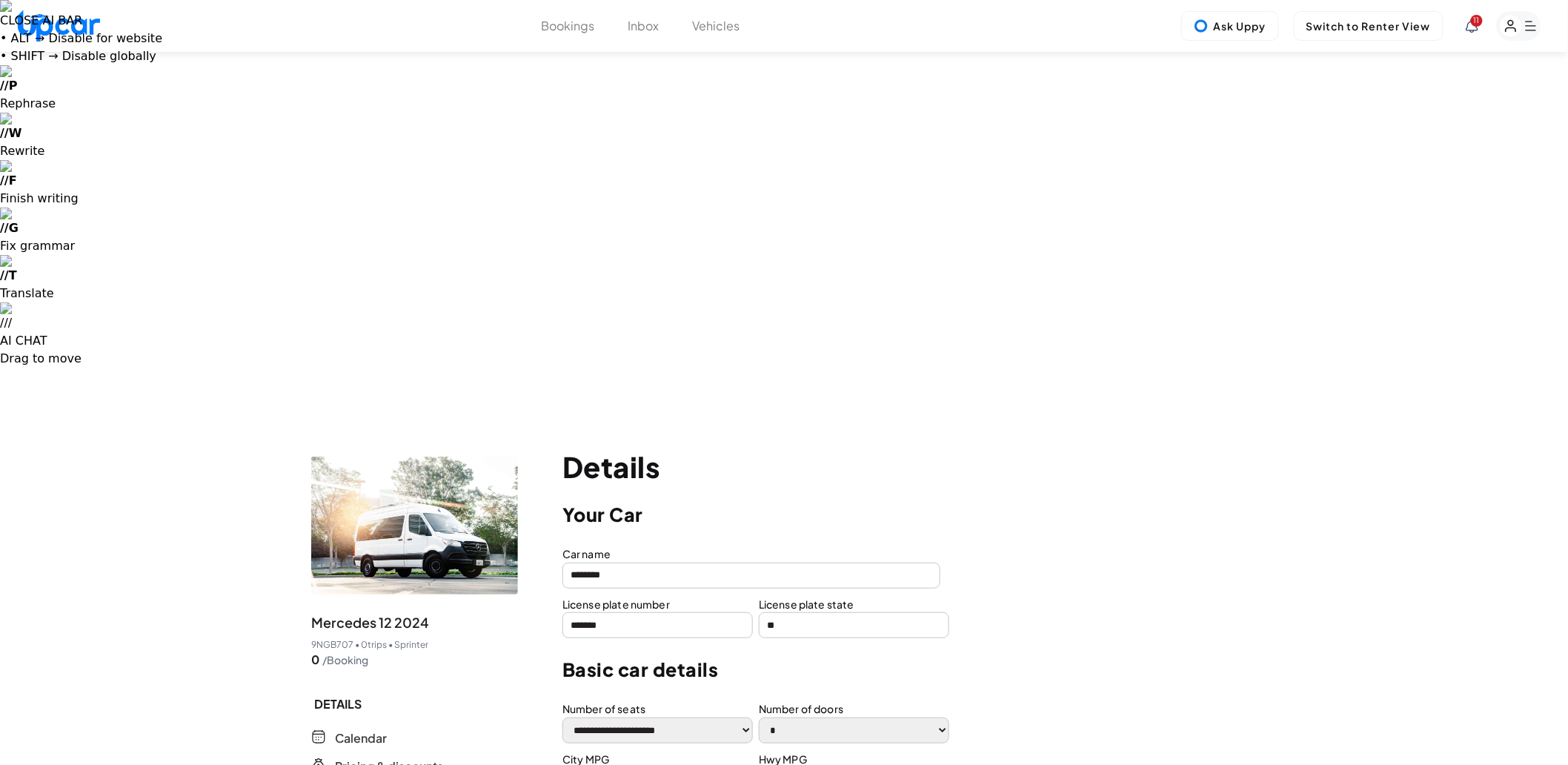
click at [668, 717] on select "**********" at bounding box center [657, 729] width 190 height 26
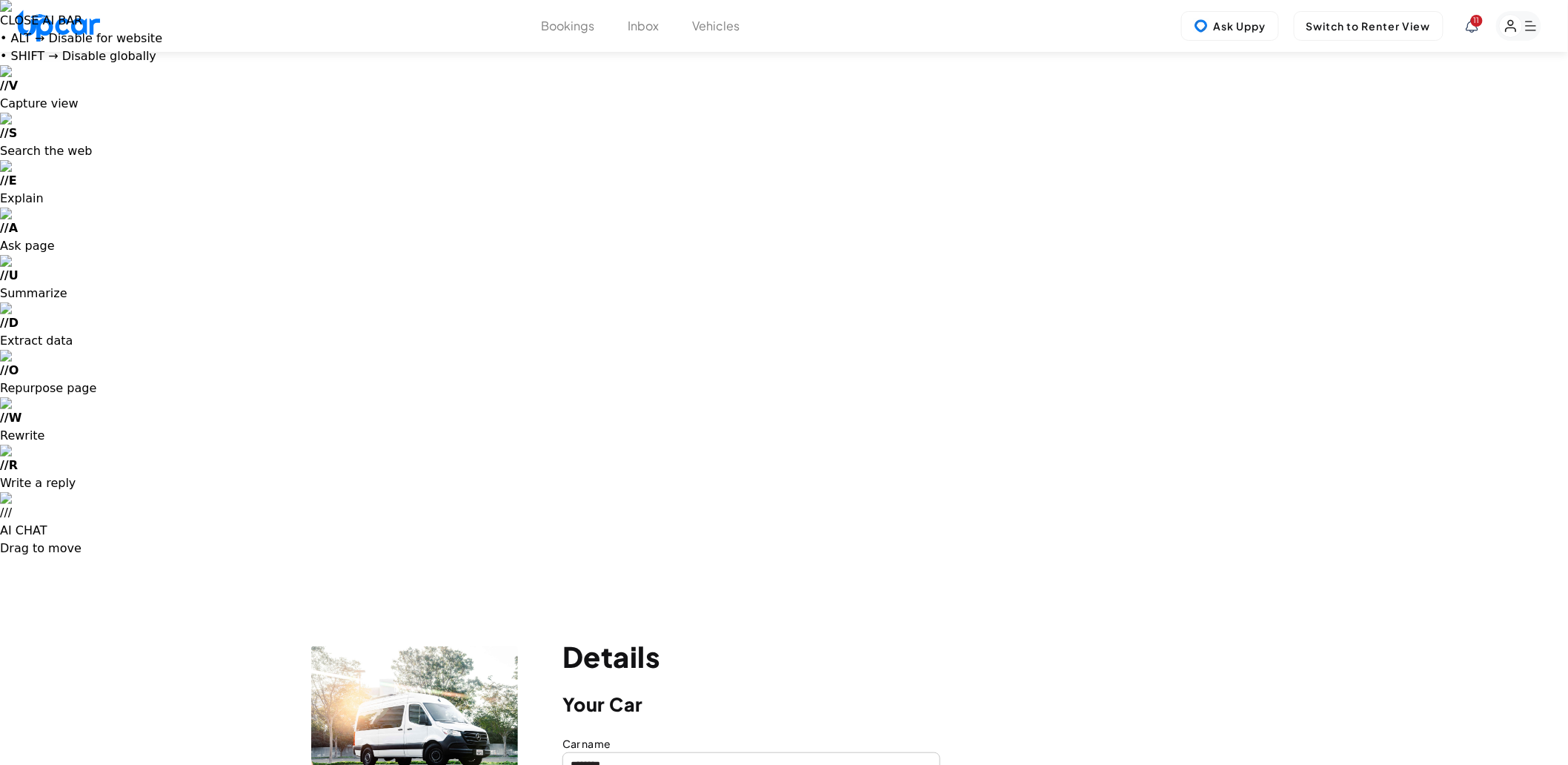
select select "*"
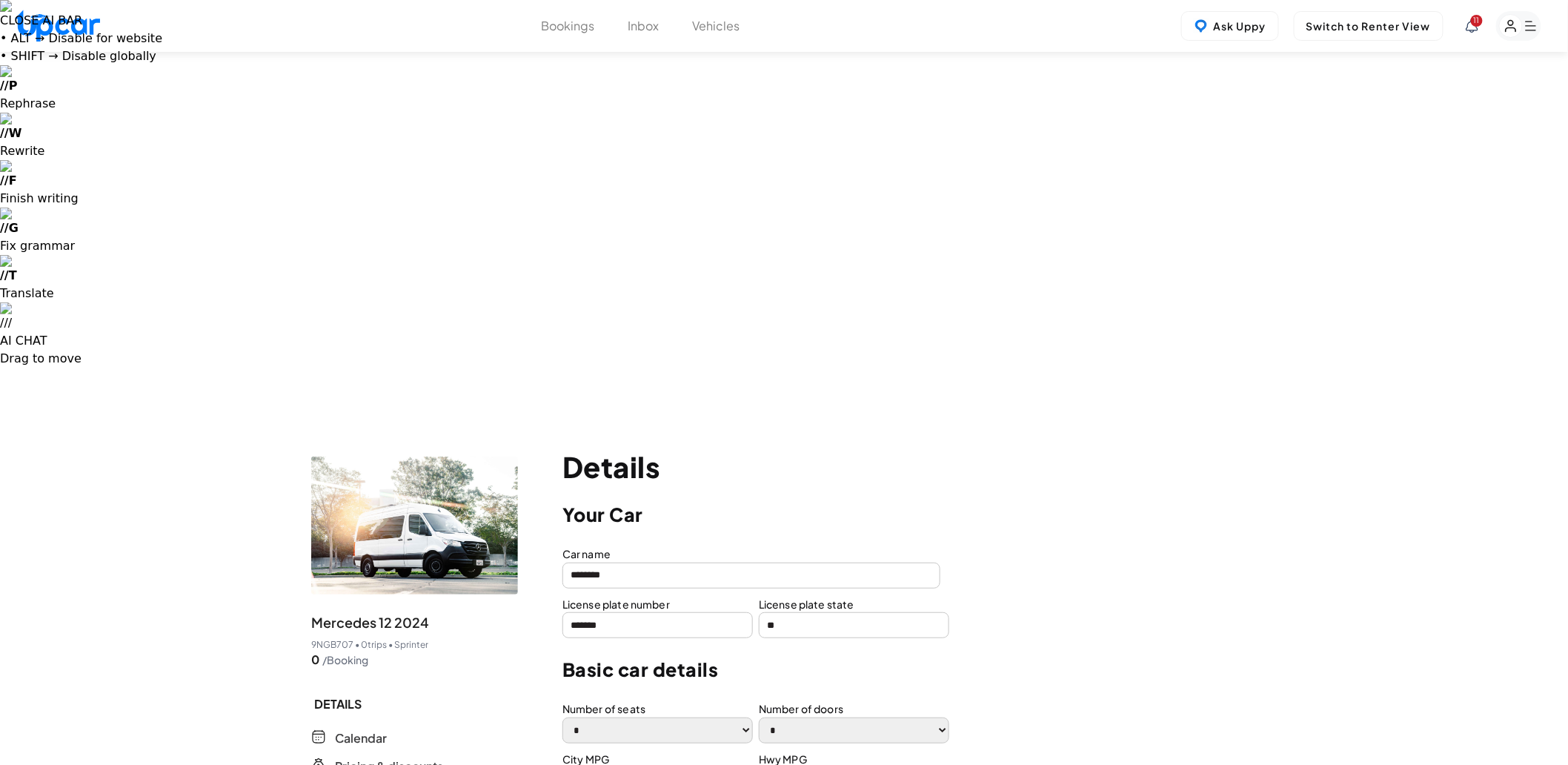
click at [648, 612] on input "*******" at bounding box center [657, 625] width 190 height 26
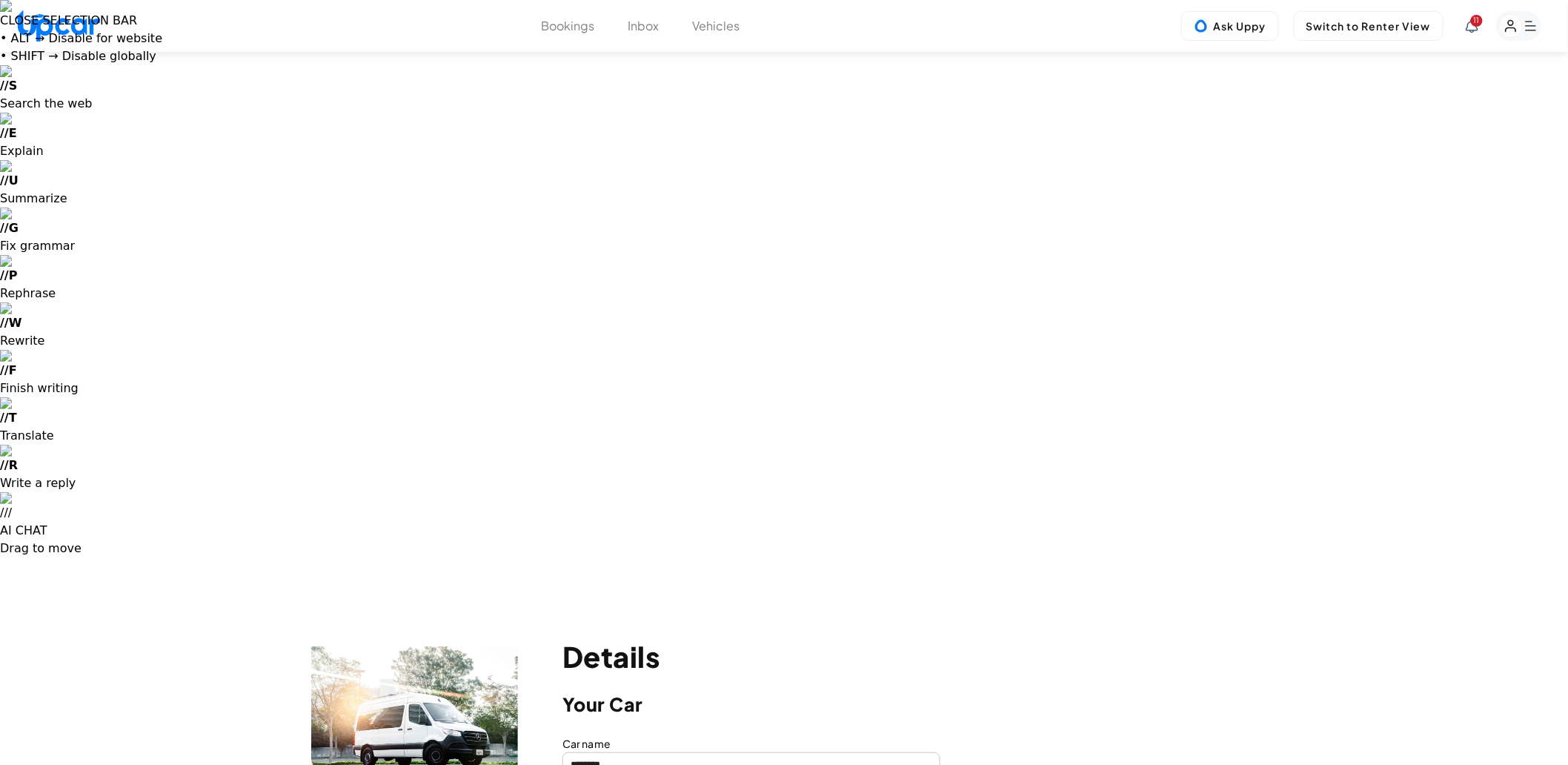
paste input "text"
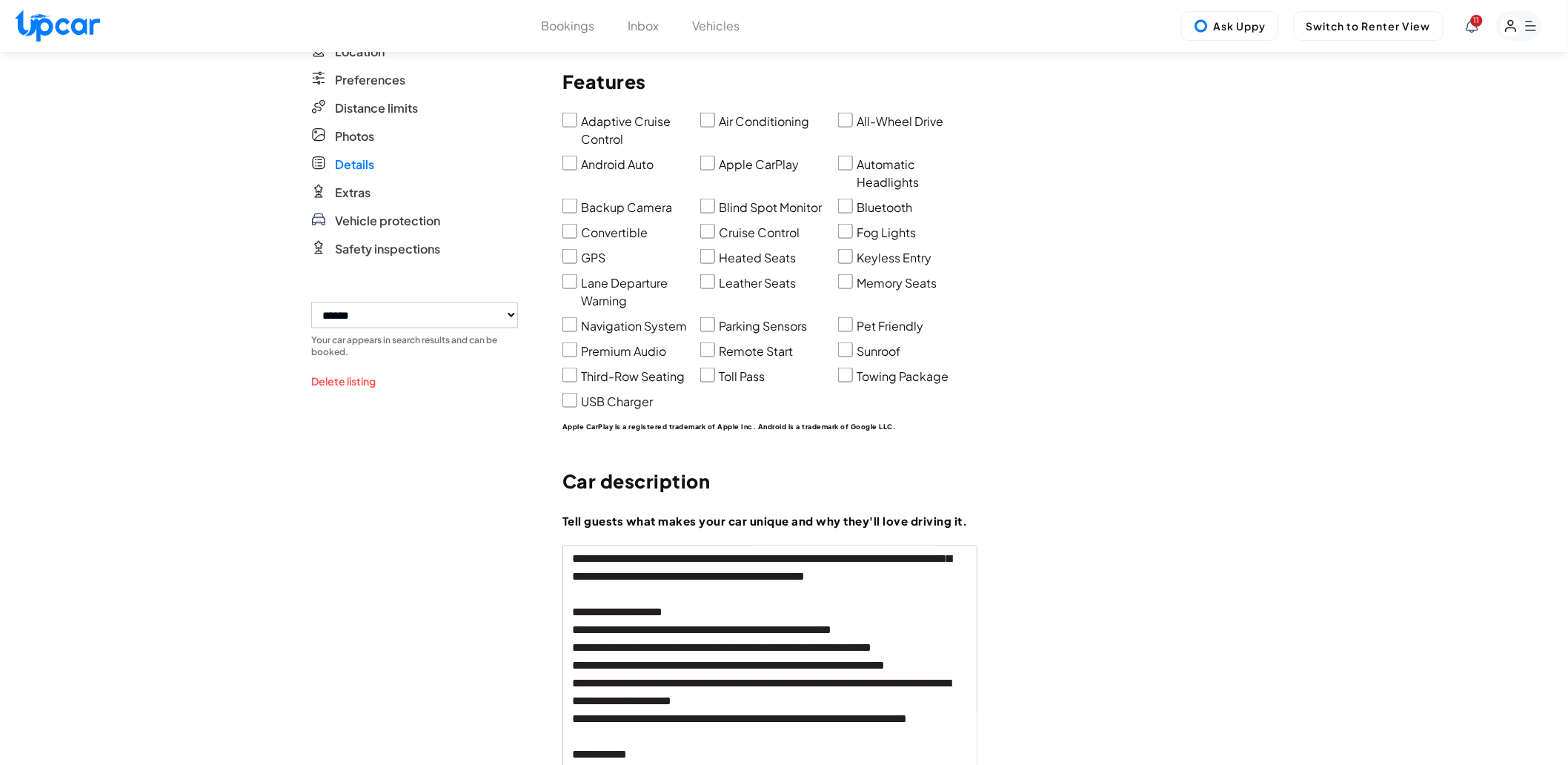
scroll to position [905, 0]
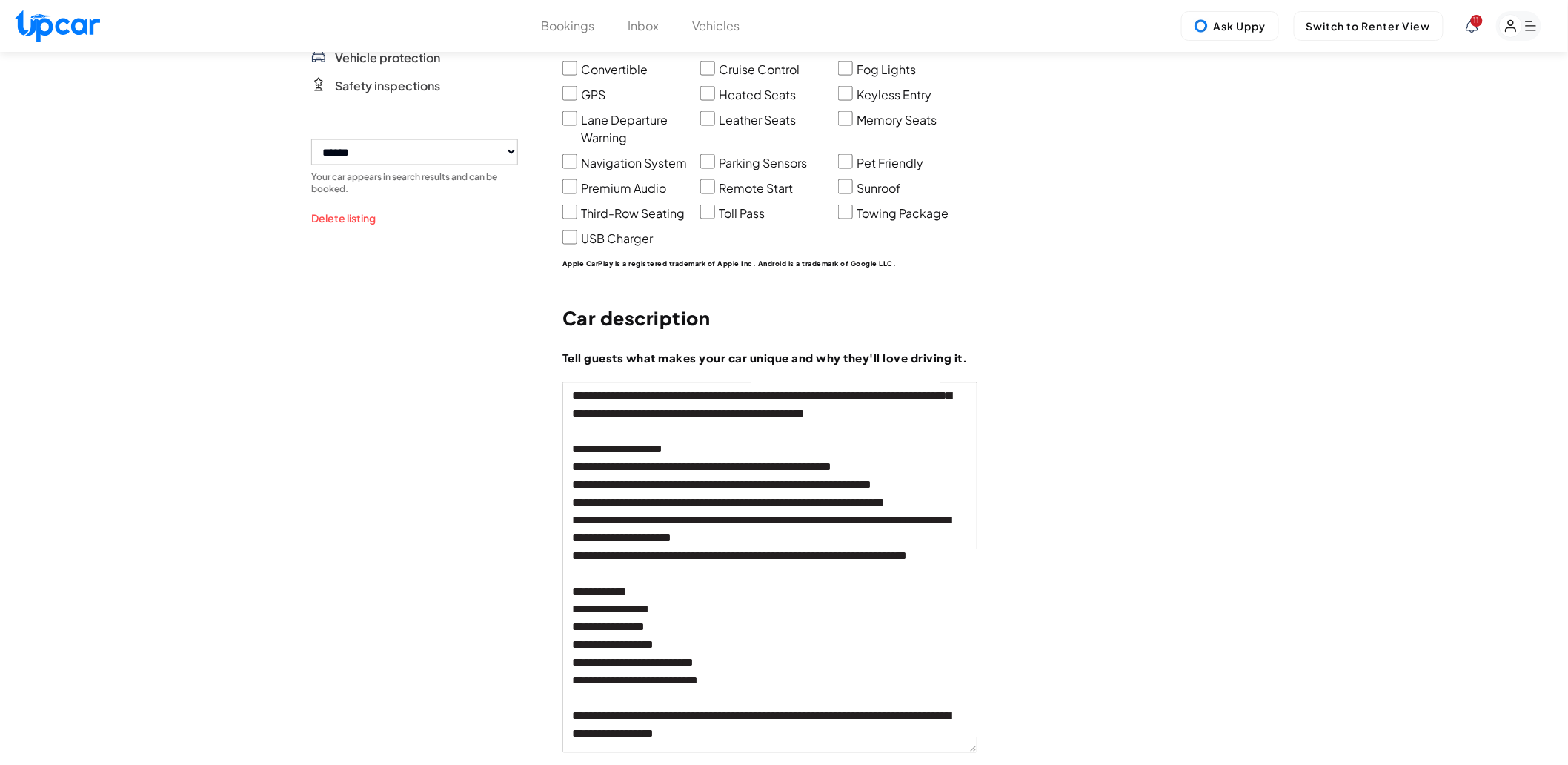
type input "*******"
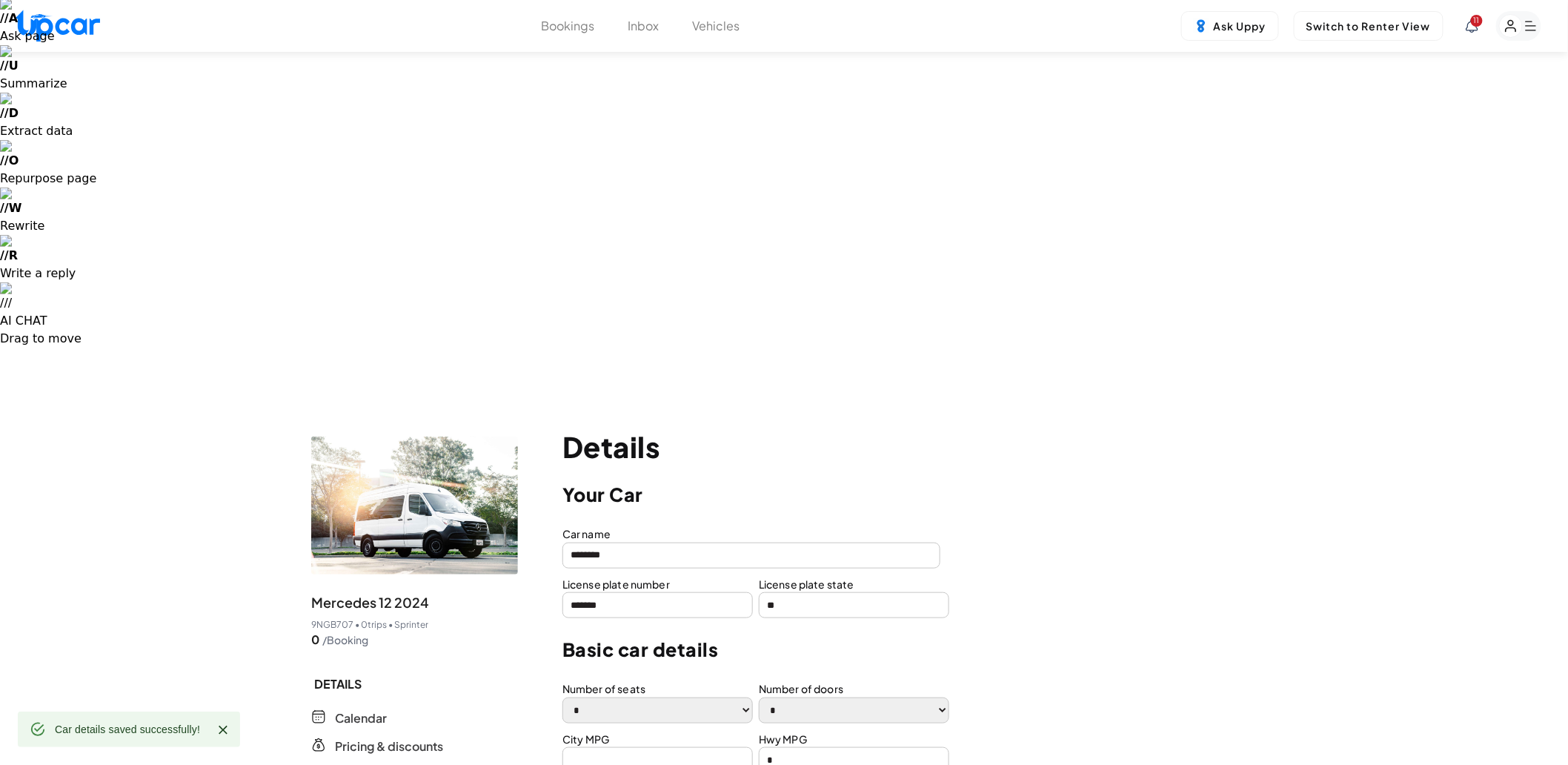
scroll to position [0, 0]
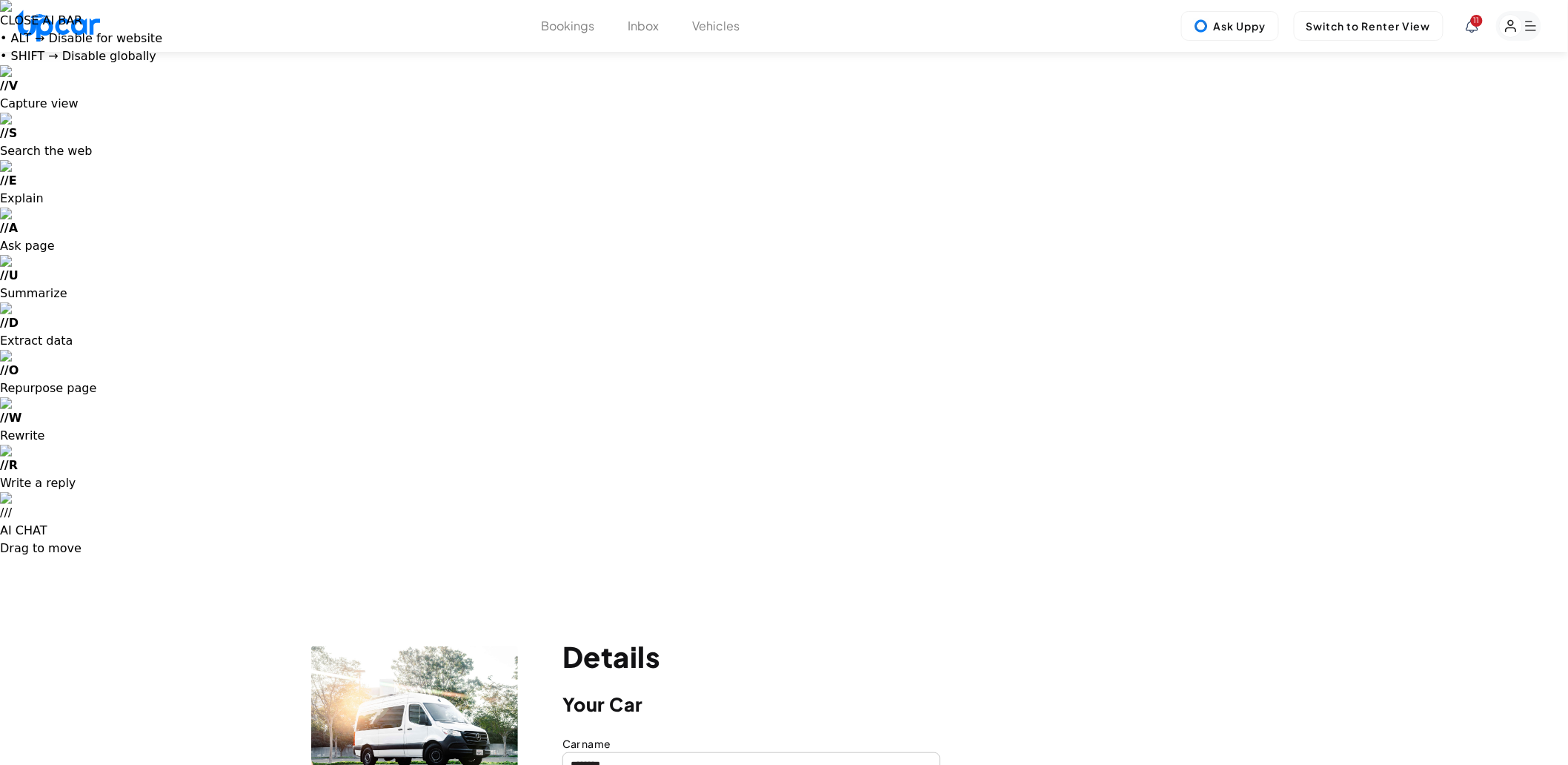
click at [717, 25] on button "Vehicles" at bounding box center [717, 25] width 47 height 18
